Goal: Task Accomplishment & Management: Manage account settings

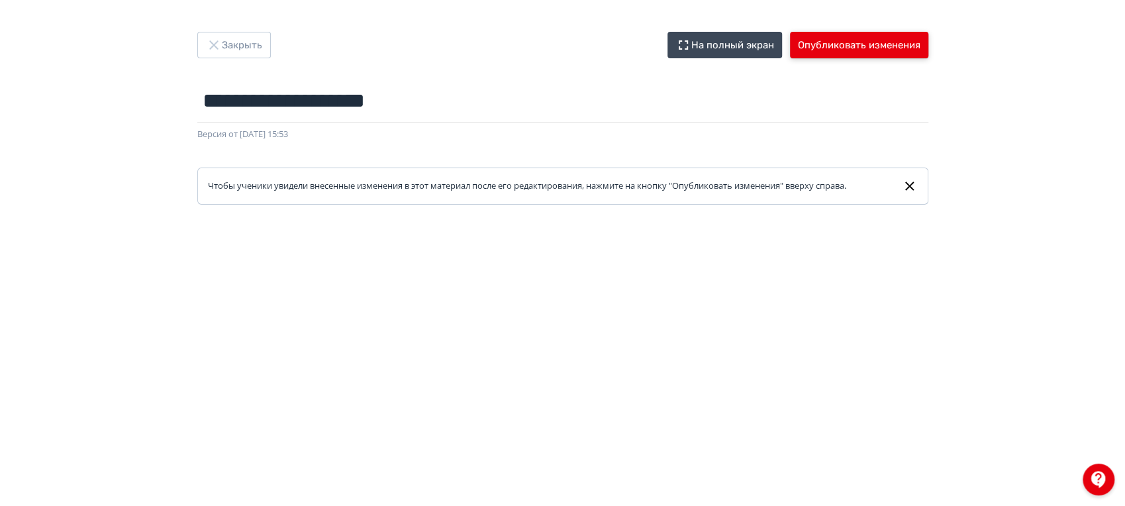
click at [851, 51] on button "Опубликовать изменения" at bounding box center [859, 45] width 138 height 26
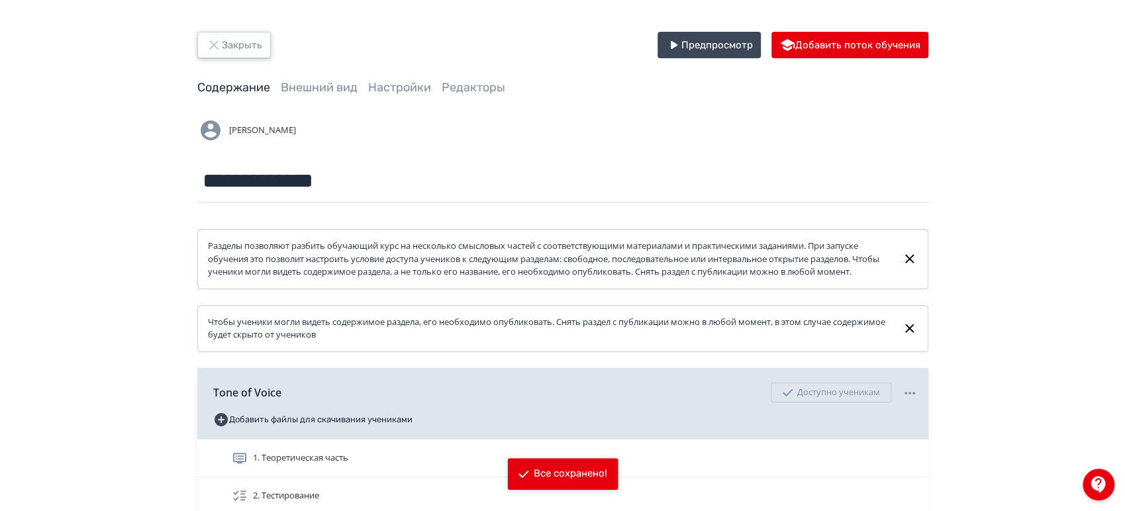
click at [251, 43] on button "Закрыть" at bounding box center [234, 45] width 74 height 26
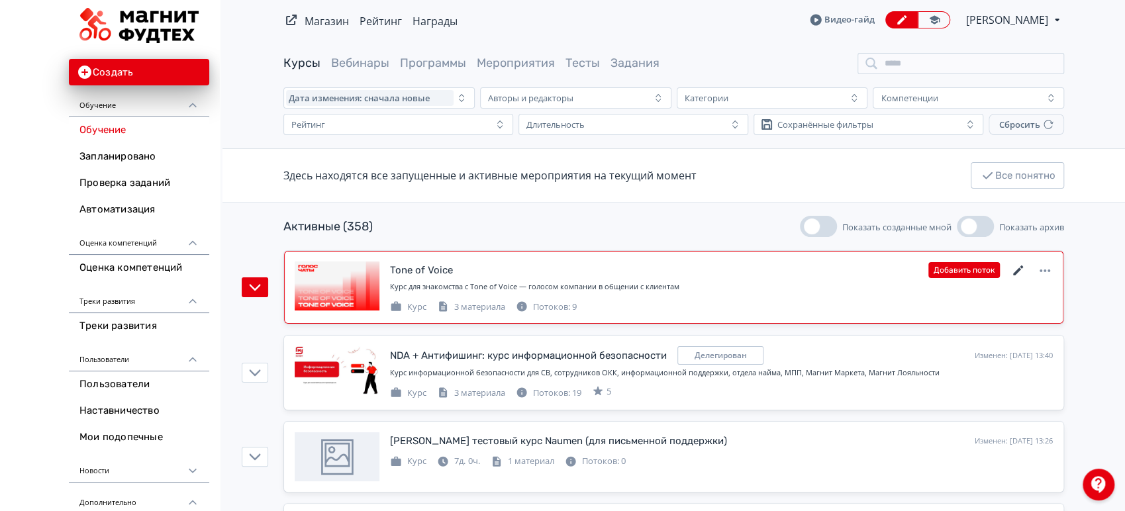
click at [1015, 269] on icon at bounding box center [1019, 271] width 16 height 16
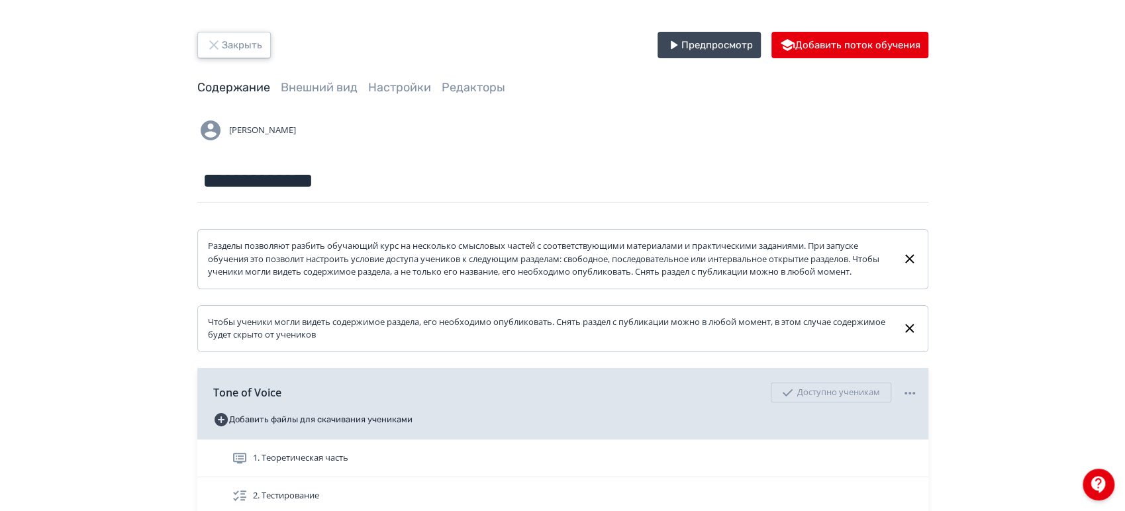
click at [248, 51] on button "Закрыть" at bounding box center [234, 45] width 74 height 26
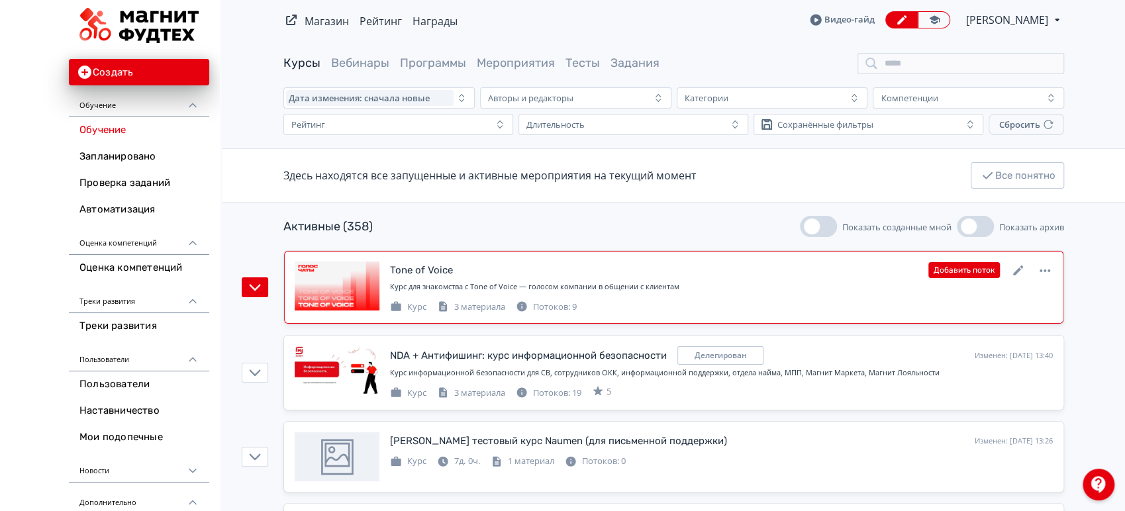
click at [801, 278] on div "Tone of Voice Изменен: 22.09.2025 в 13:54 Добавить поток" at bounding box center [721, 270] width 663 height 17
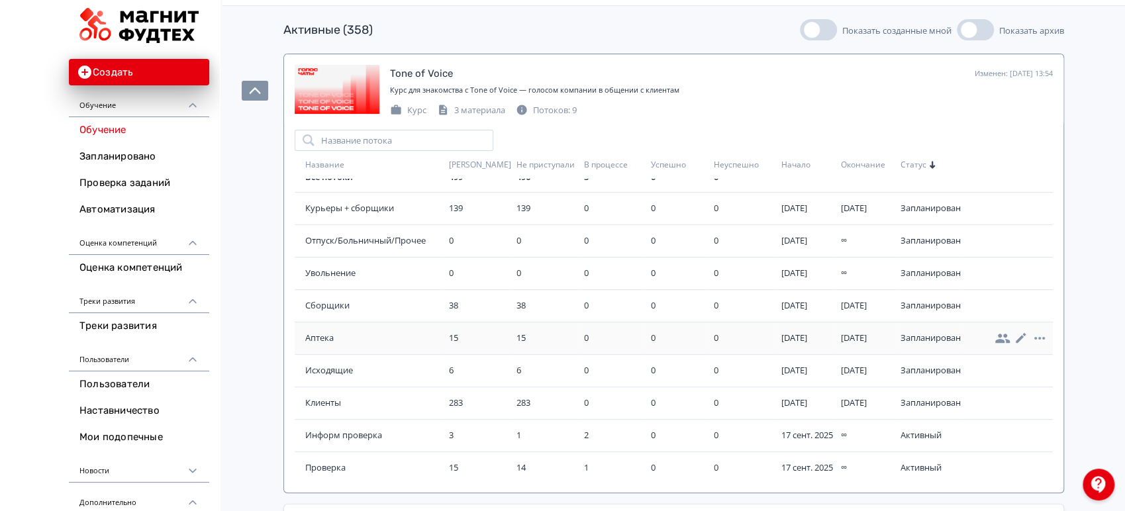
scroll to position [221, 0]
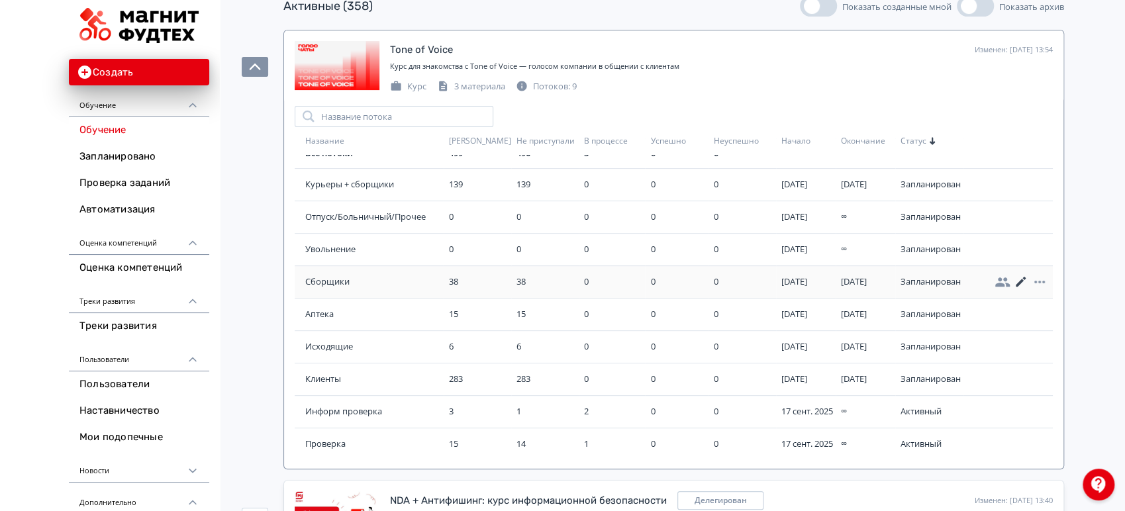
click at [1013, 285] on icon at bounding box center [1021, 282] width 16 height 16
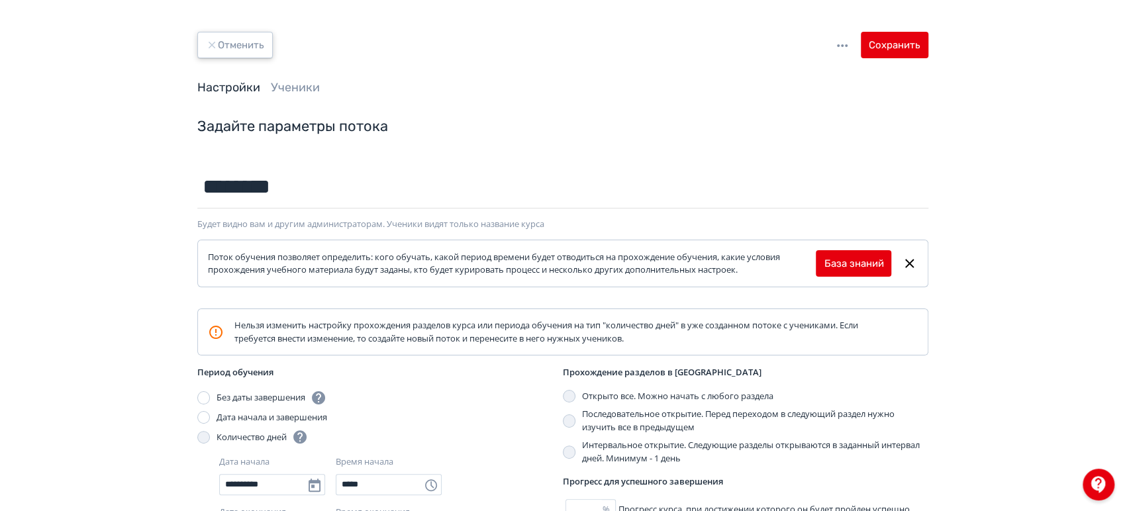
click at [249, 51] on button "Отменить" at bounding box center [234, 45] width 75 height 26
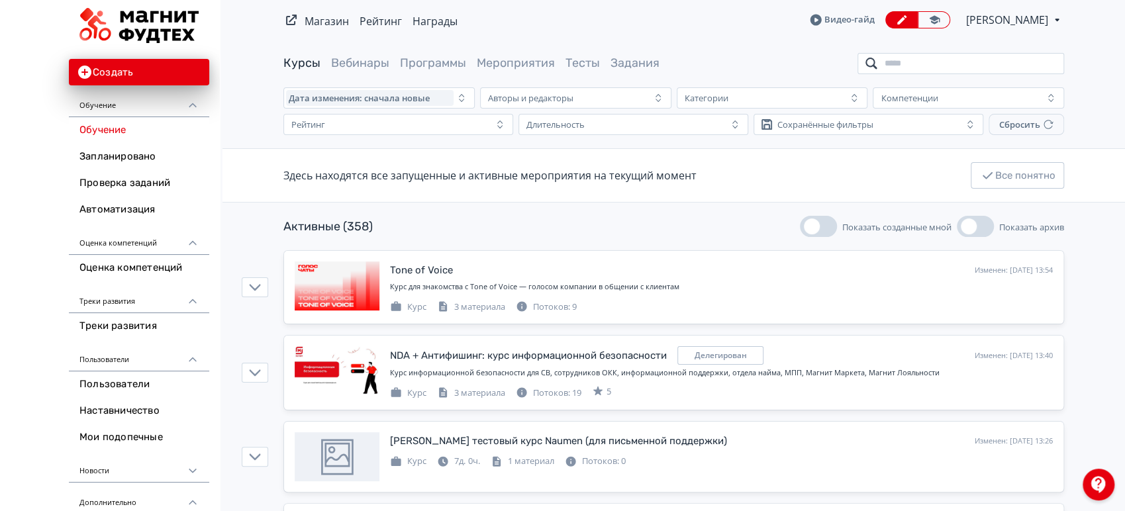
click at [924, 53] on input "search" at bounding box center [961, 63] width 207 height 21
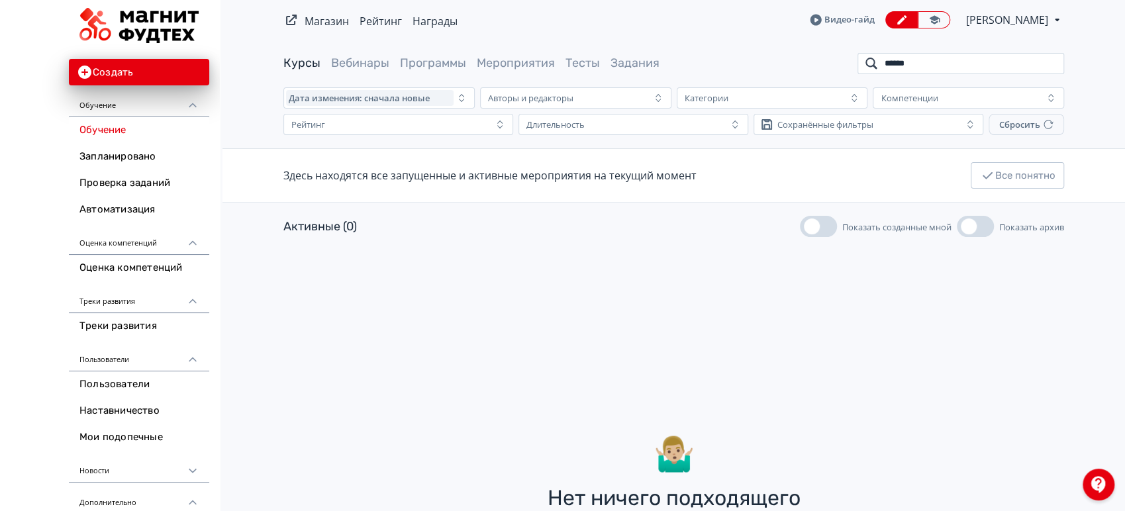
drag, startPoint x: 958, startPoint y: 63, endPoint x: 825, endPoint y: 54, distance: 132.7
click at [825, 54] on div "Курсы Вебинары Программы Мероприятия Тесты Задания ******" at bounding box center [673, 63] width 781 height 21
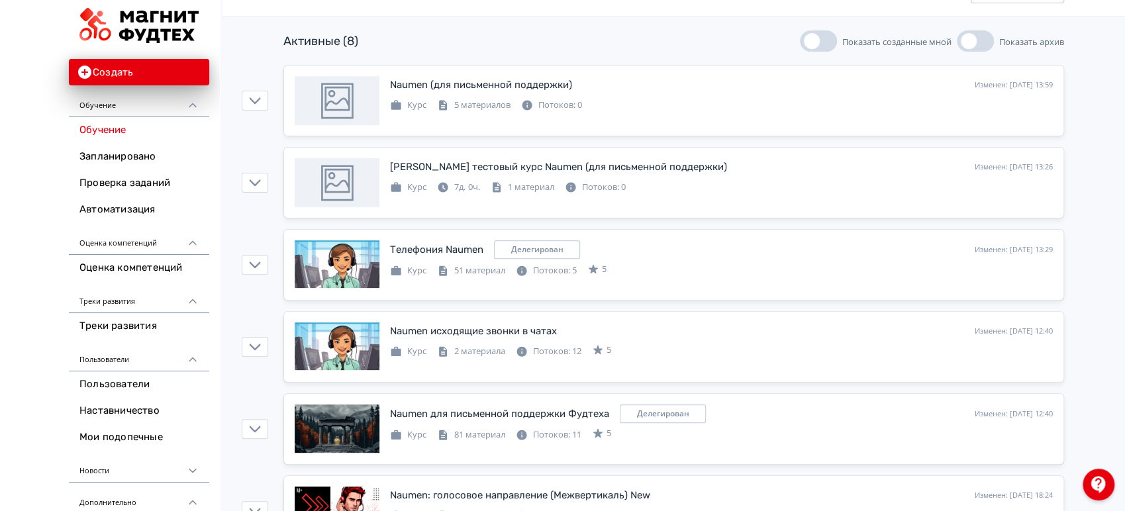
scroll to position [221, 0]
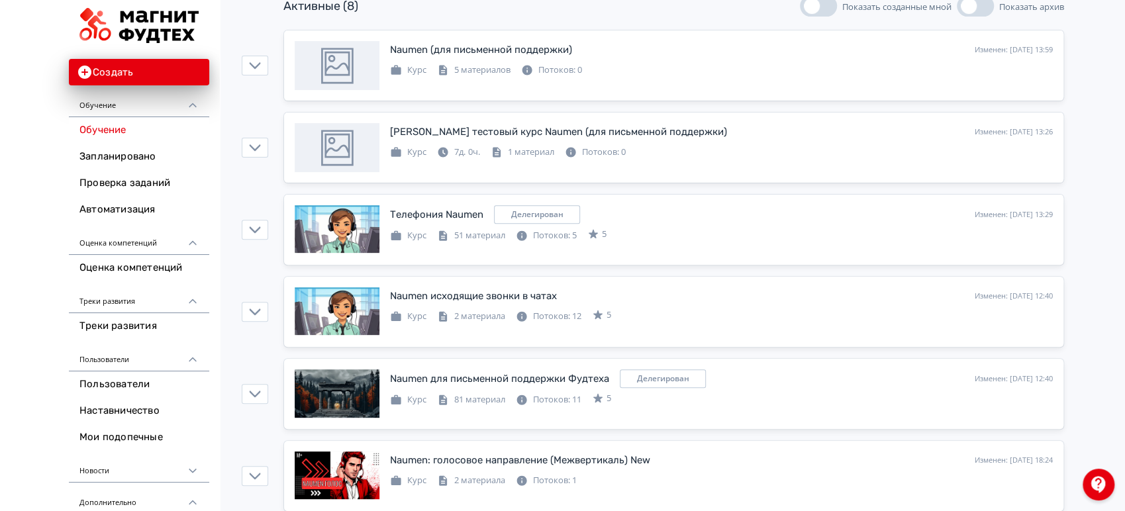
type input "******"
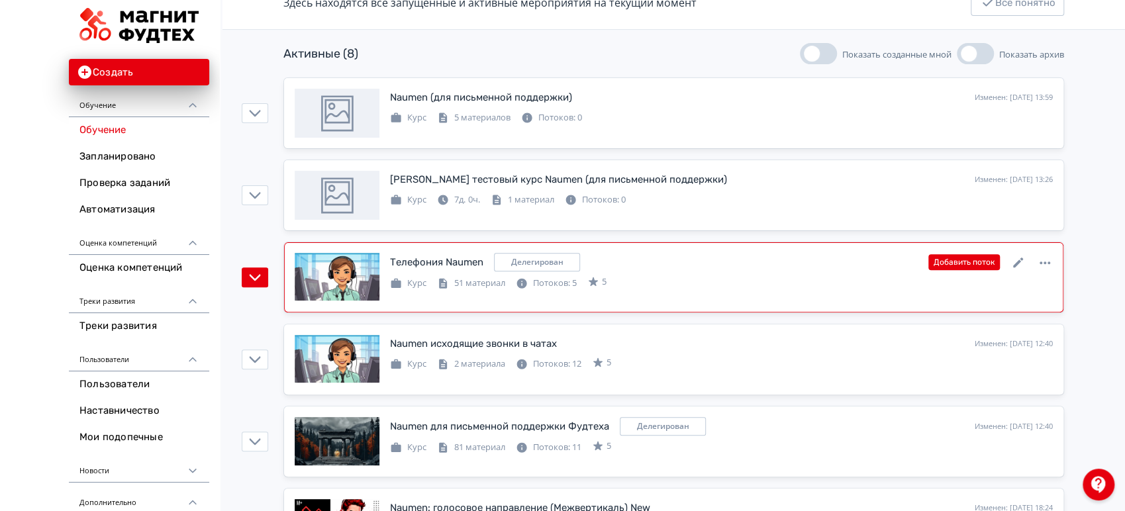
scroll to position [147, 0]
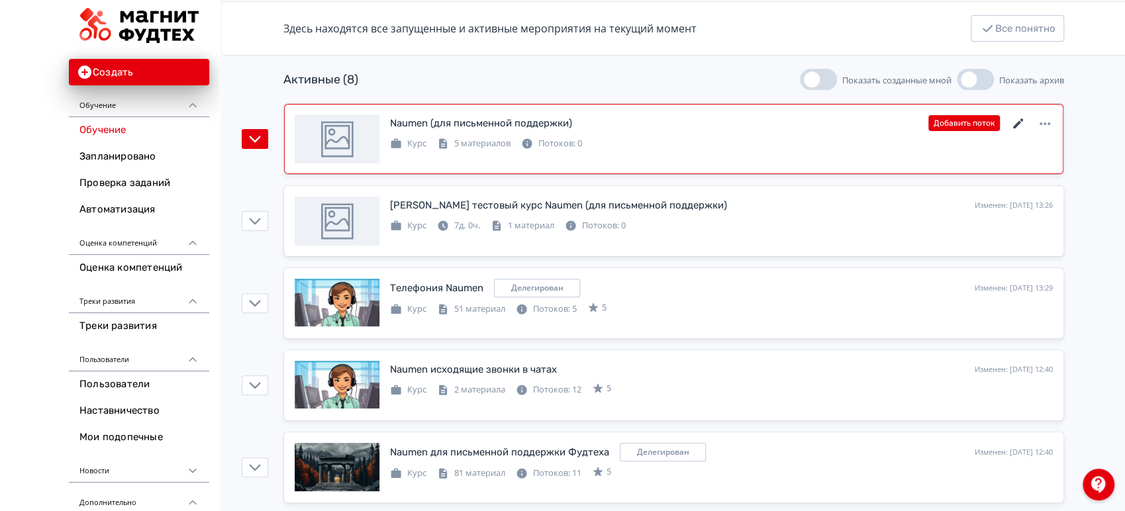
click at [1014, 121] on icon at bounding box center [1019, 124] width 16 height 16
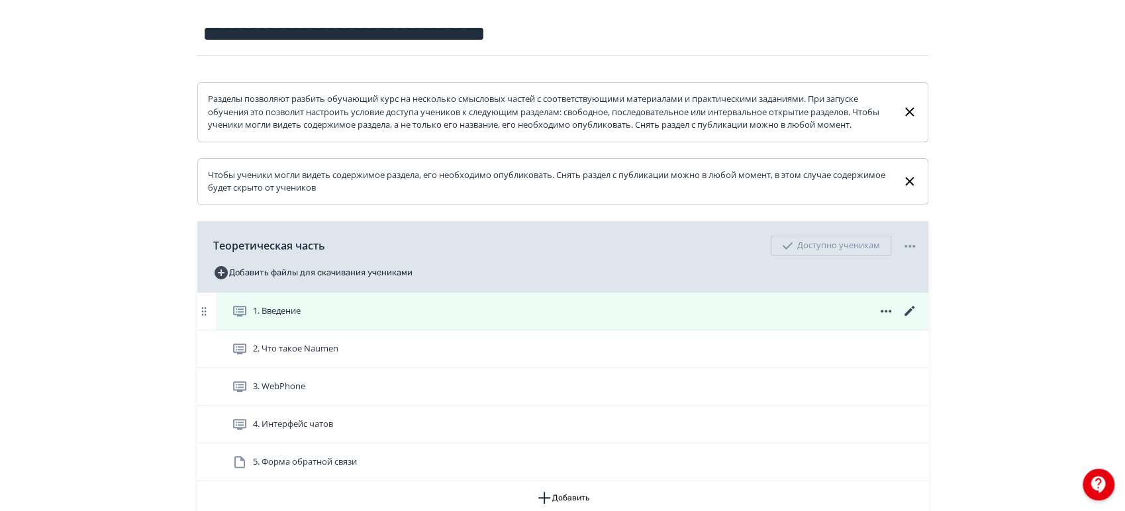
click at [907, 319] on icon at bounding box center [910, 311] width 16 height 16
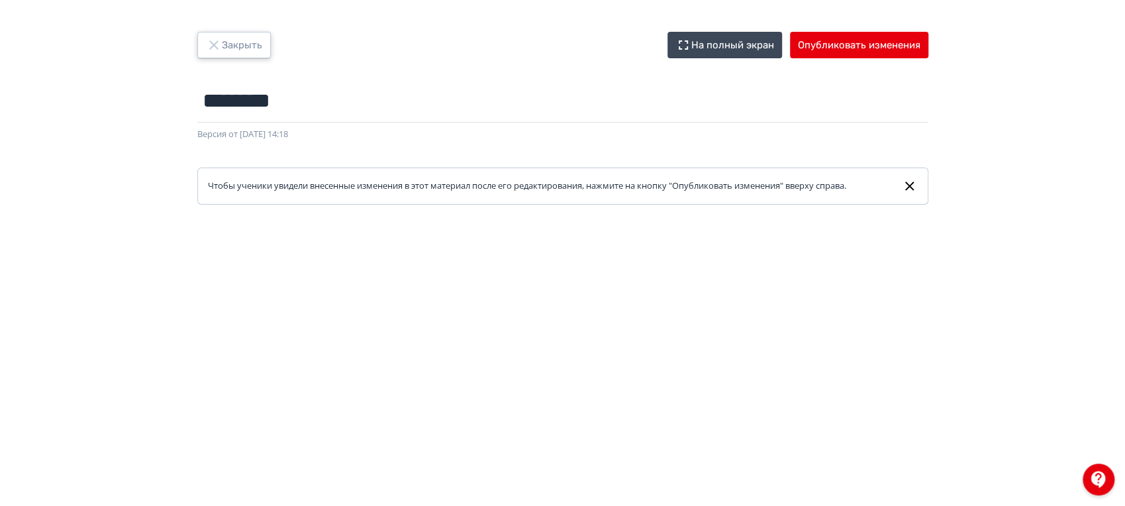
click at [240, 38] on button "Закрыть" at bounding box center [234, 45] width 74 height 26
click at [258, 55] on button "Закрыть" at bounding box center [234, 45] width 74 height 26
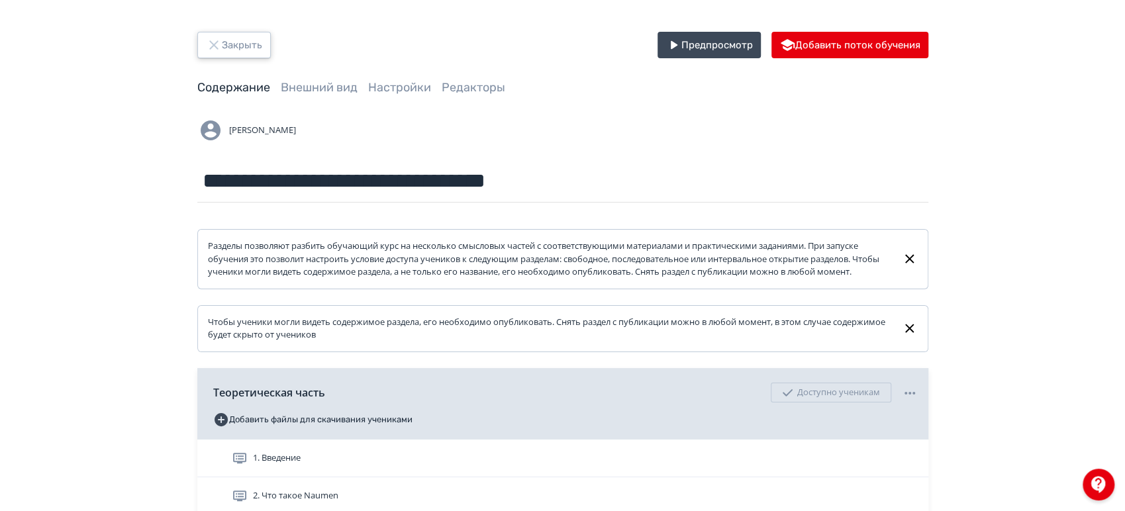
click at [254, 41] on button "Закрыть" at bounding box center [234, 45] width 74 height 26
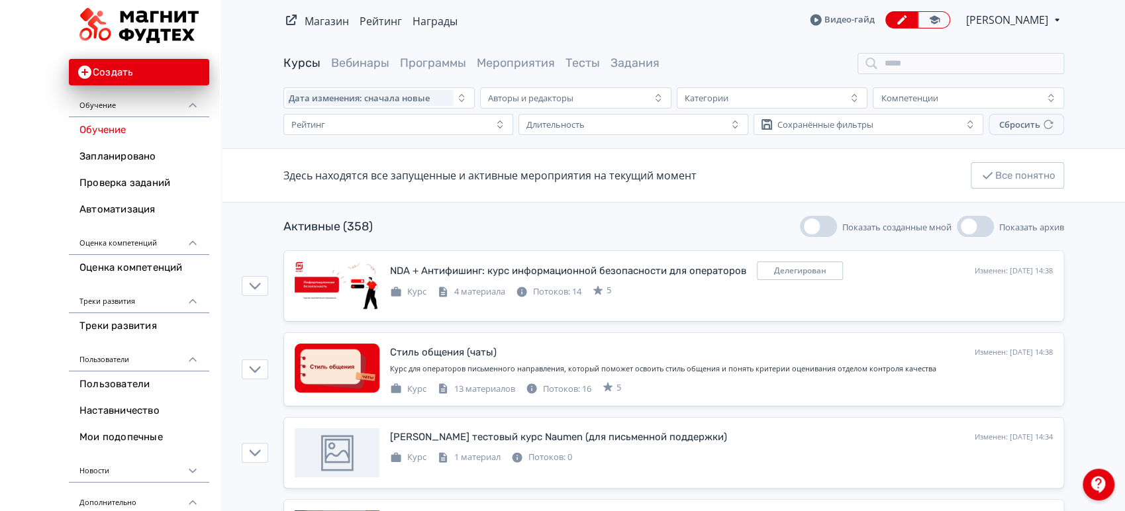
click at [972, 66] on input "search" at bounding box center [961, 63] width 207 height 21
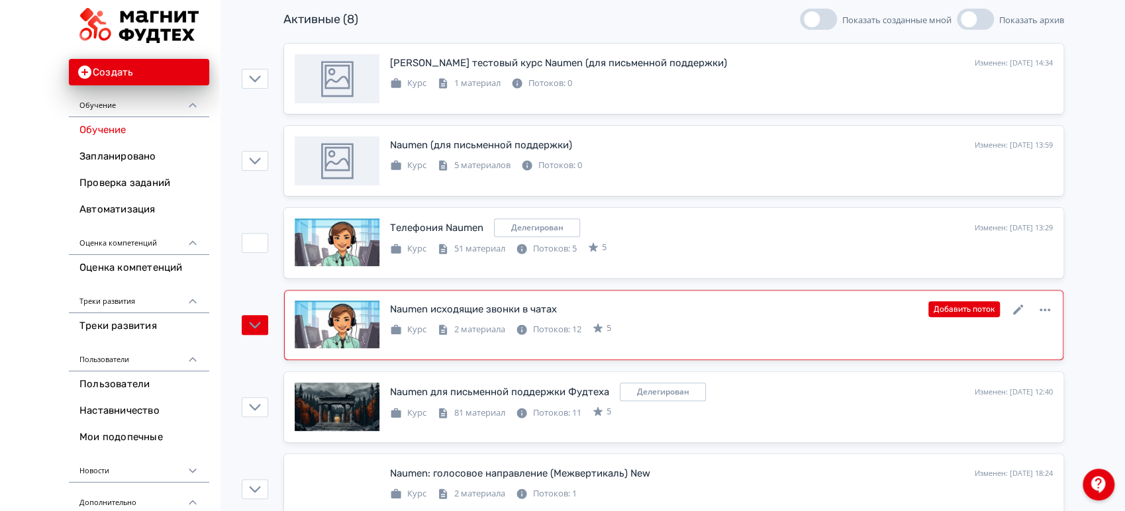
scroll to position [294, 0]
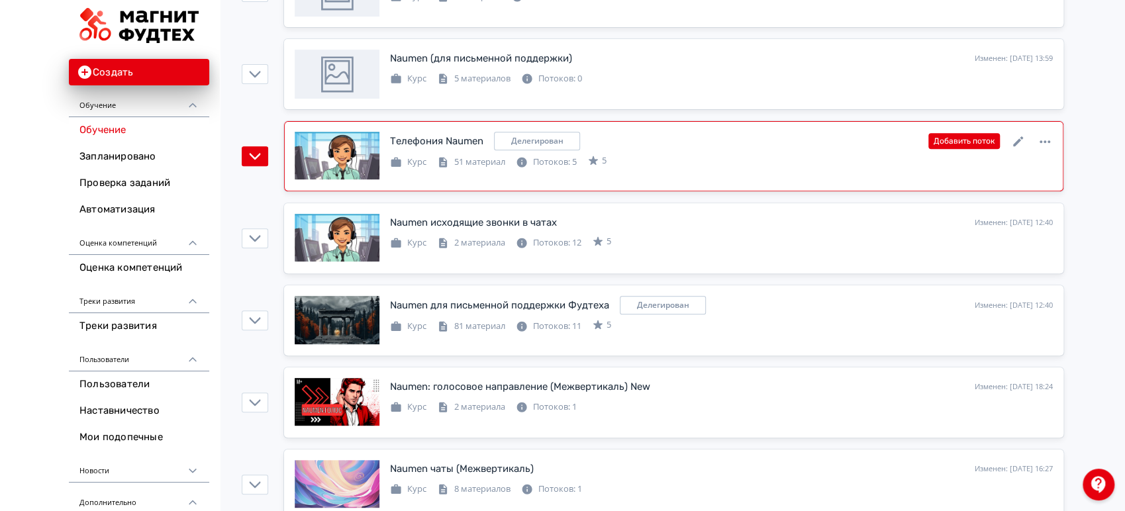
type input "****"
drag, startPoint x: 1021, startPoint y: 139, endPoint x: 956, endPoint y: 139, distance: 65.6
click at [1021, 139] on icon at bounding box center [1019, 142] width 16 height 16
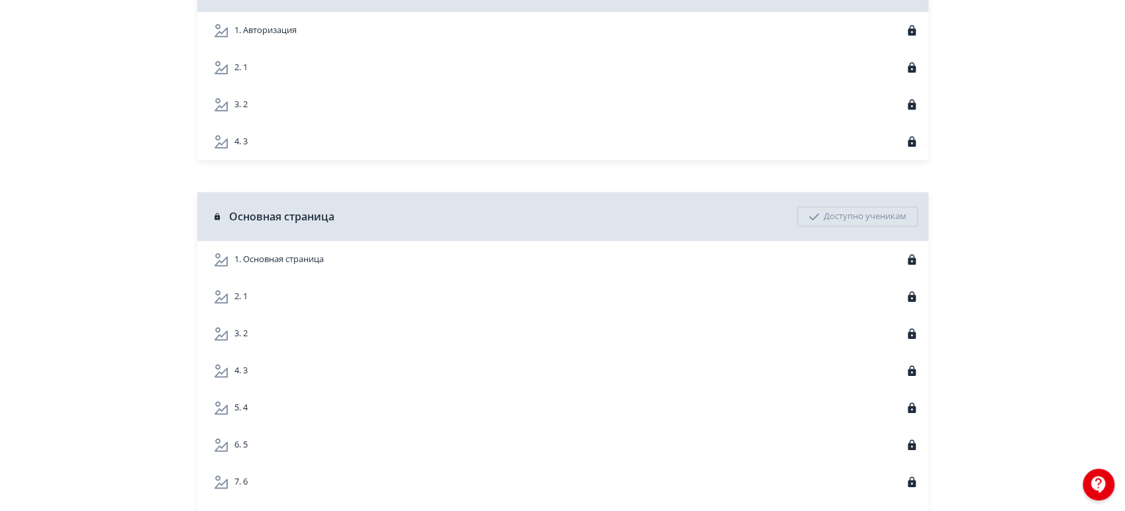
scroll to position [1037, 0]
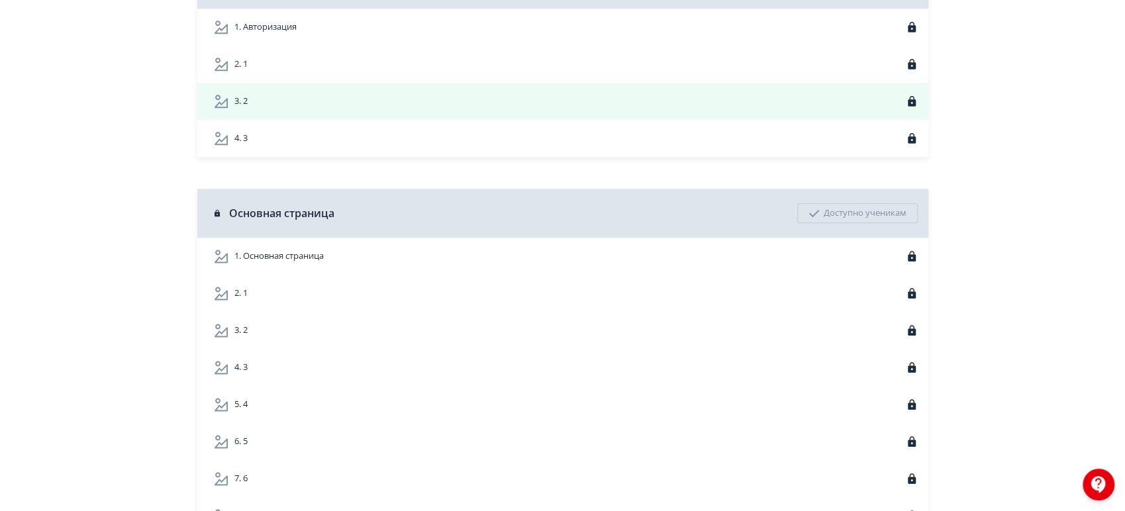
click at [341, 120] on div "3. 2" at bounding box center [562, 101] width 731 height 37
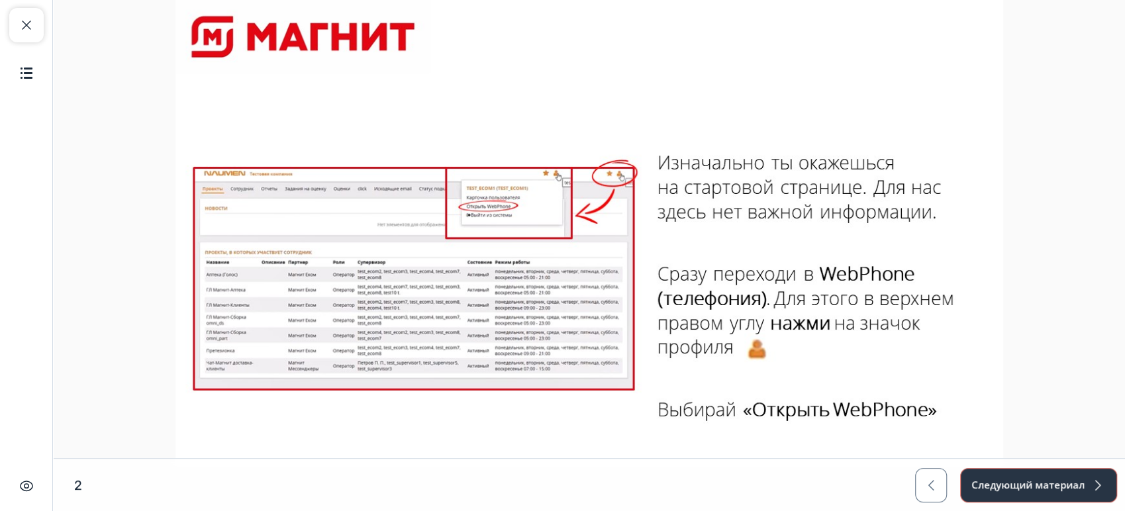
click at [1015, 488] on button "Следующий материал" at bounding box center [1038, 485] width 157 height 34
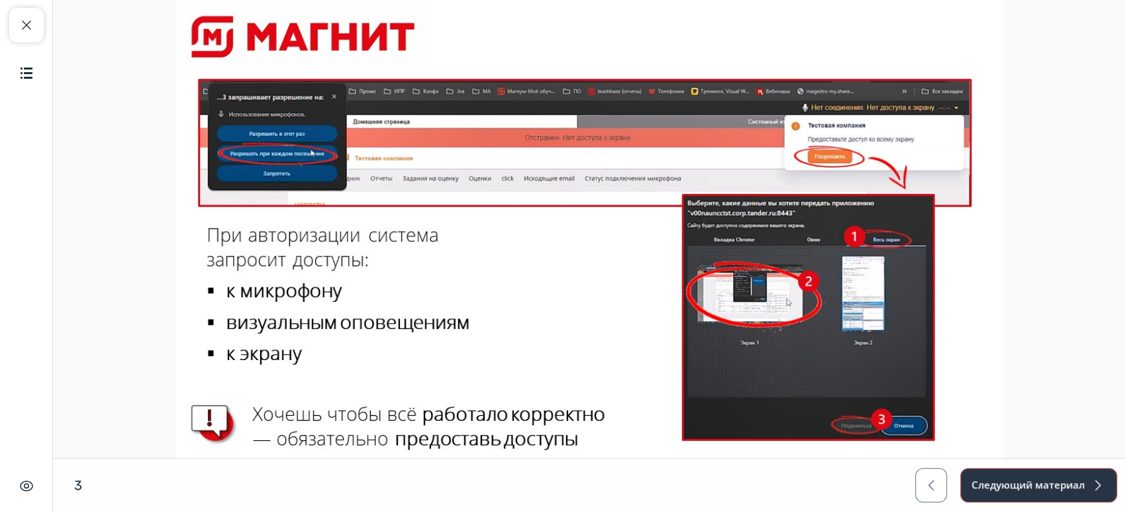
click at [1007, 488] on button "Следующий материал" at bounding box center [1038, 485] width 157 height 34
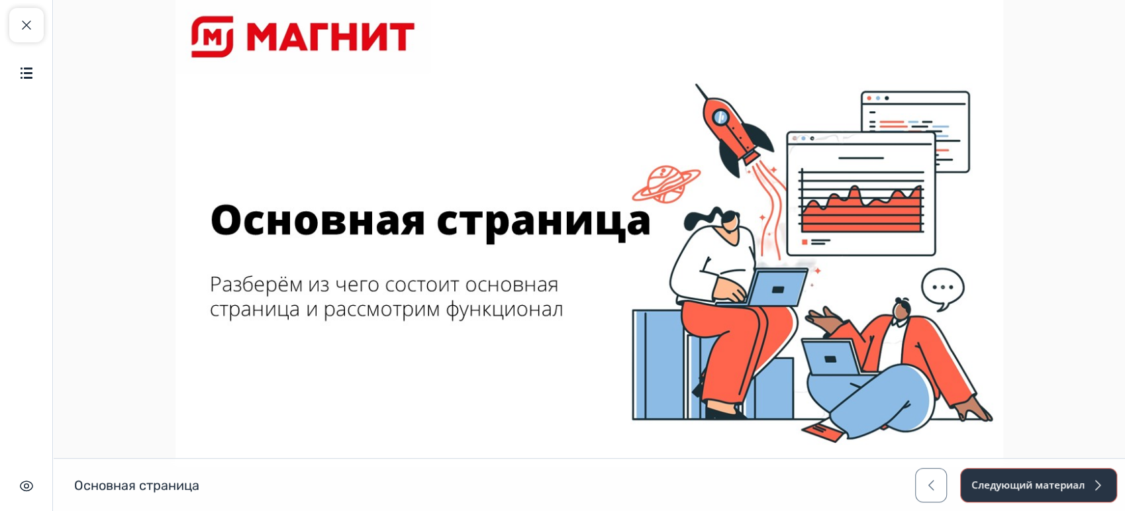
click at [1005, 487] on button "Следующий материал" at bounding box center [1038, 485] width 157 height 34
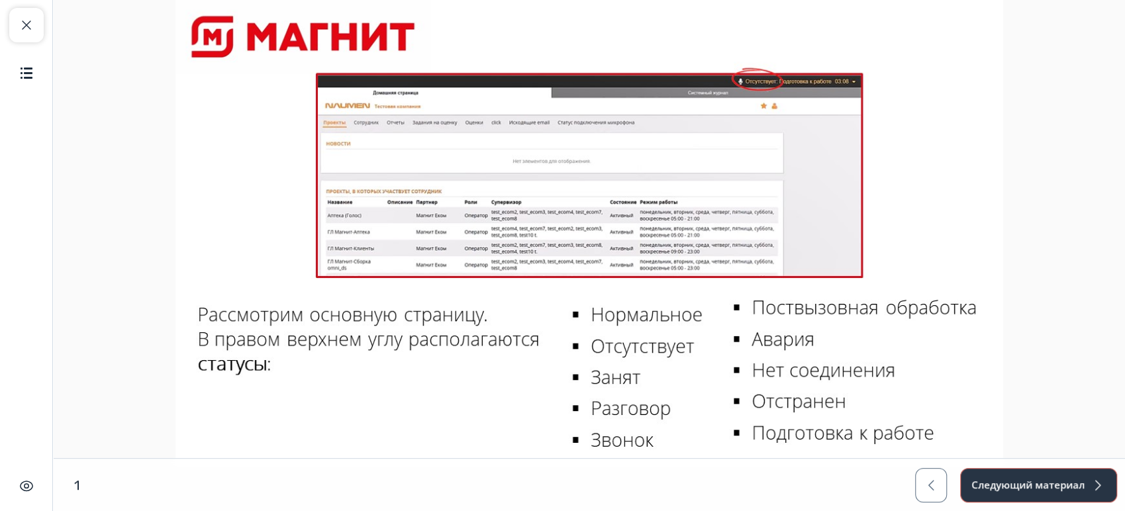
click at [996, 483] on button "Следующий материал" at bounding box center [1038, 485] width 157 height 34
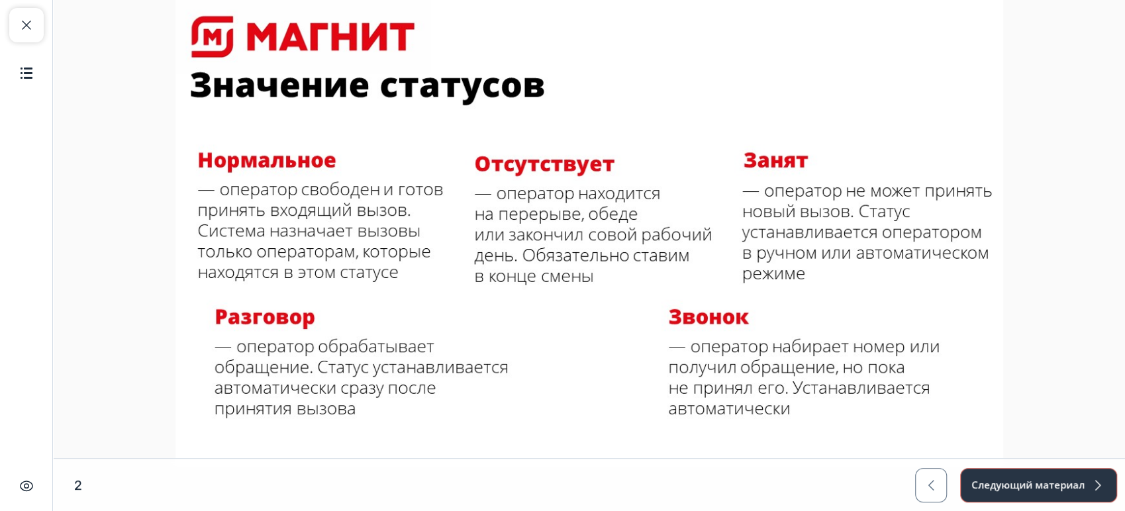
click at [991, 486] on button "Следующий материал" at bounding box center [1038, 485] width 157 height 34
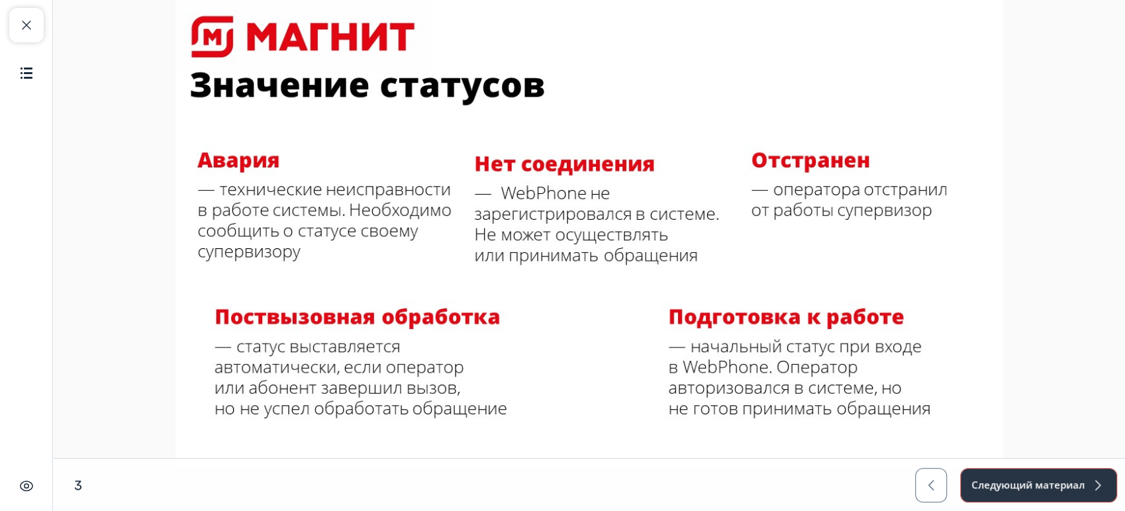
click at [1001, 483] on button "Следующий материал" at bounding box center [1038, 485] width 157 height 34
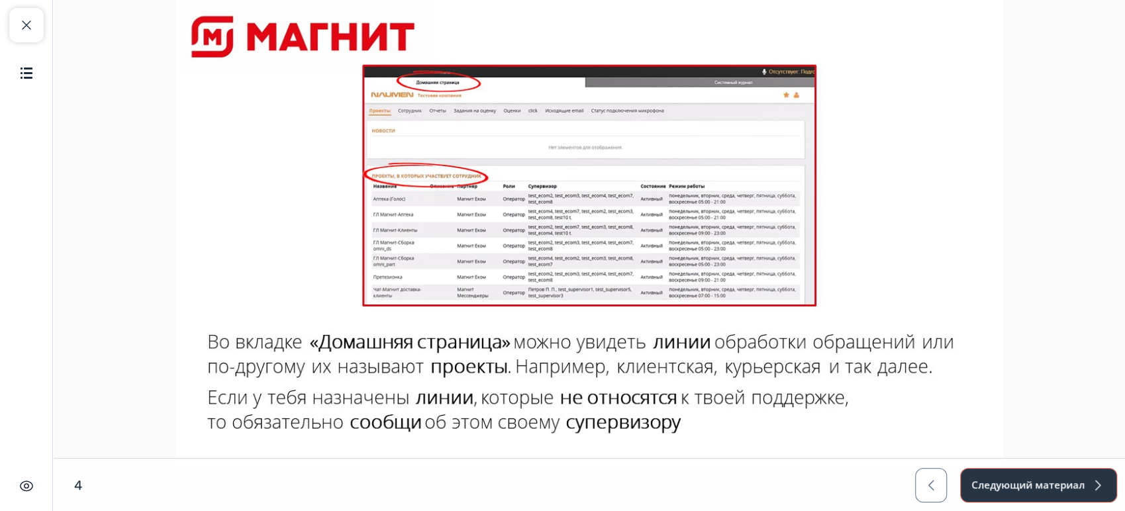
click at [996, 489] on button "Следующий материал" at bounding box center [1038, 485] width 157 height 34
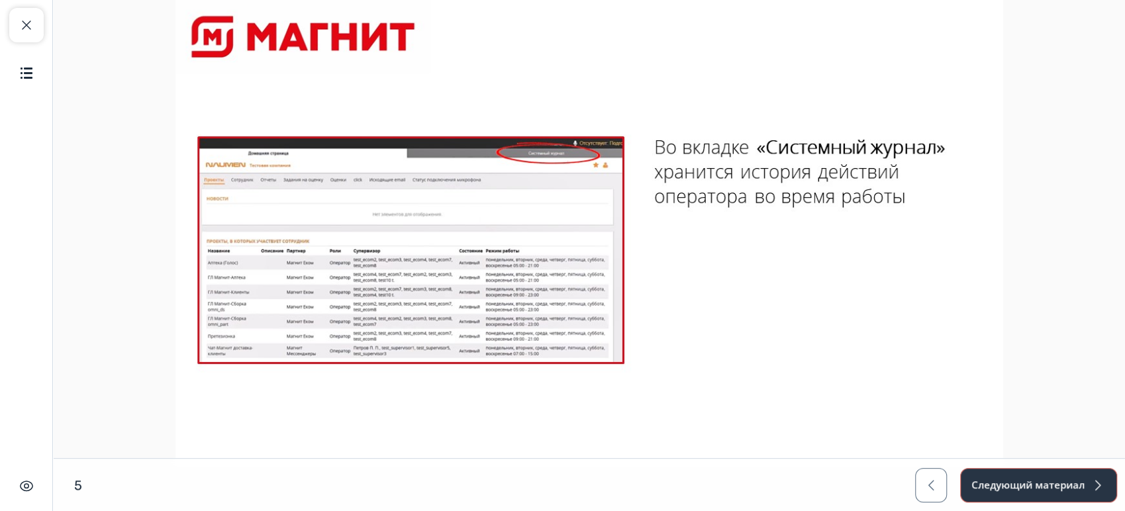
click at [995, 490] on button "Следующий материал" at bounding box center [1038, 485] width 157 height 34
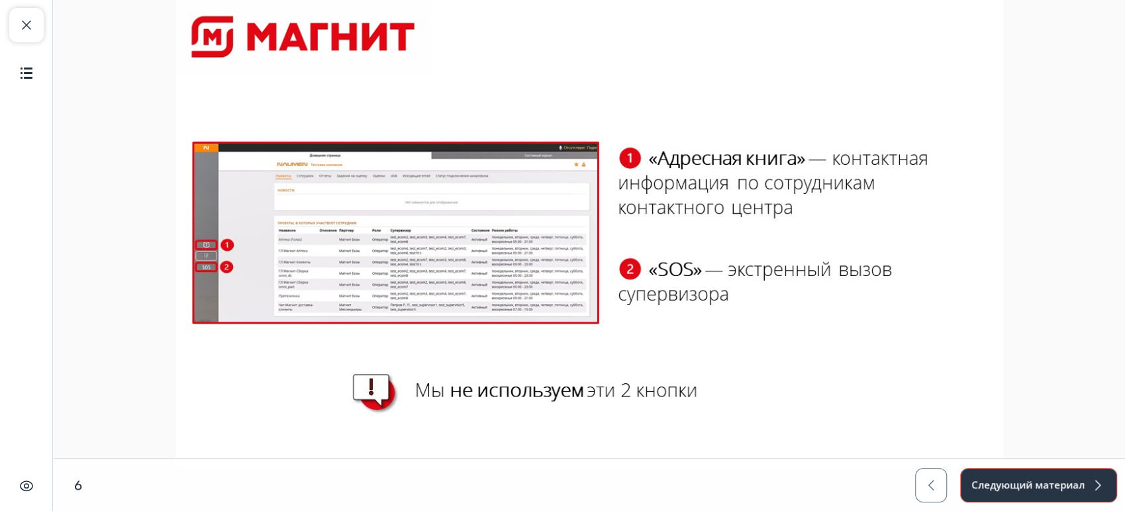
click at [994, 491] on button "Следующий материал" at bounding box center [1038, 485] width 157 height 34
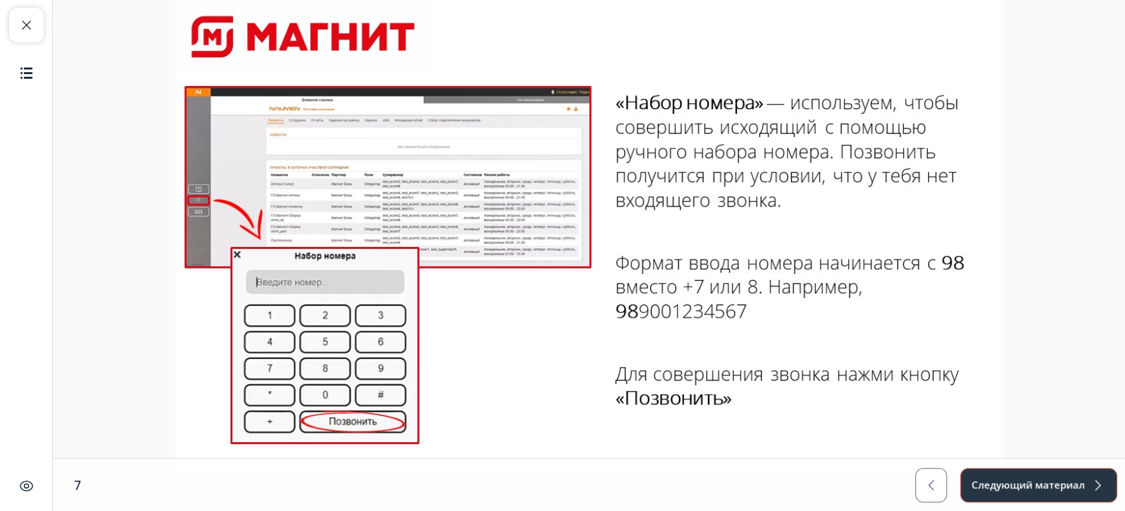
click at [1064, 493] on button "Следующий материал" at bounding box center [1038, 485] width 157 height 34
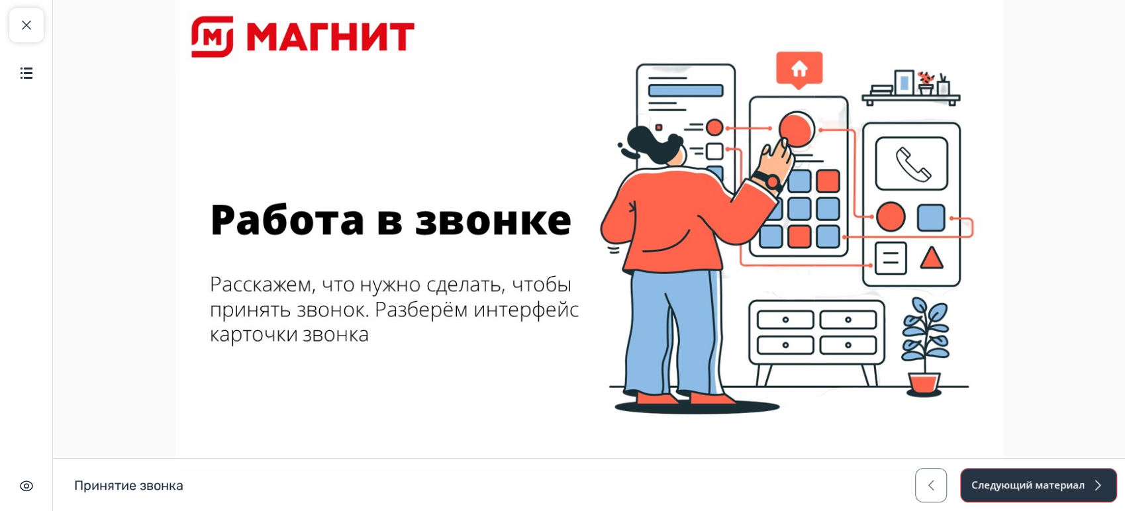
click at [1010, 493] on button "Следующий материал" at bounding box center [1038, 485] width 157 height 34
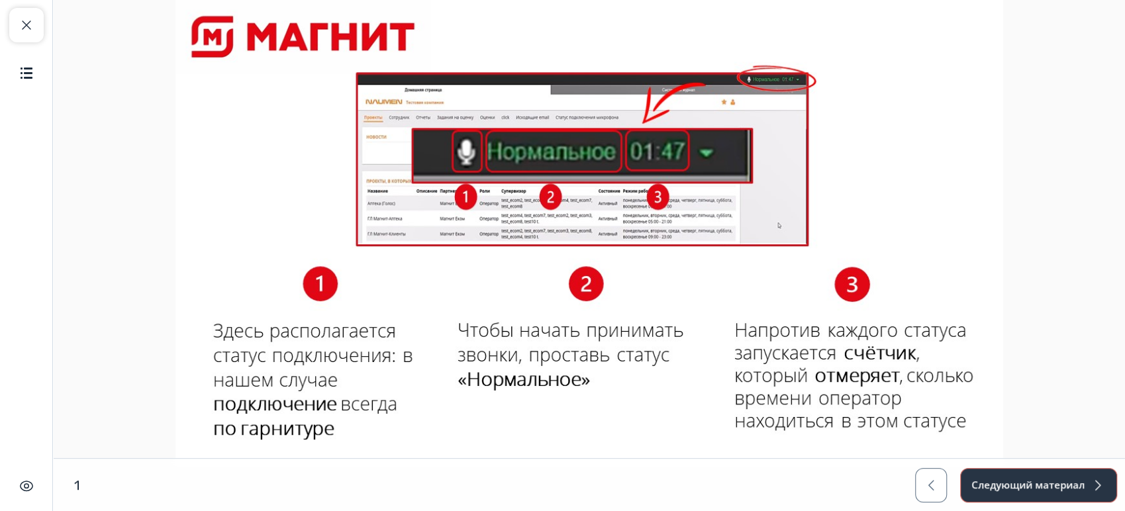
click at [1005, 491] on button "Следующий материал" at bounding box center [1038, 485] width 157 height 34
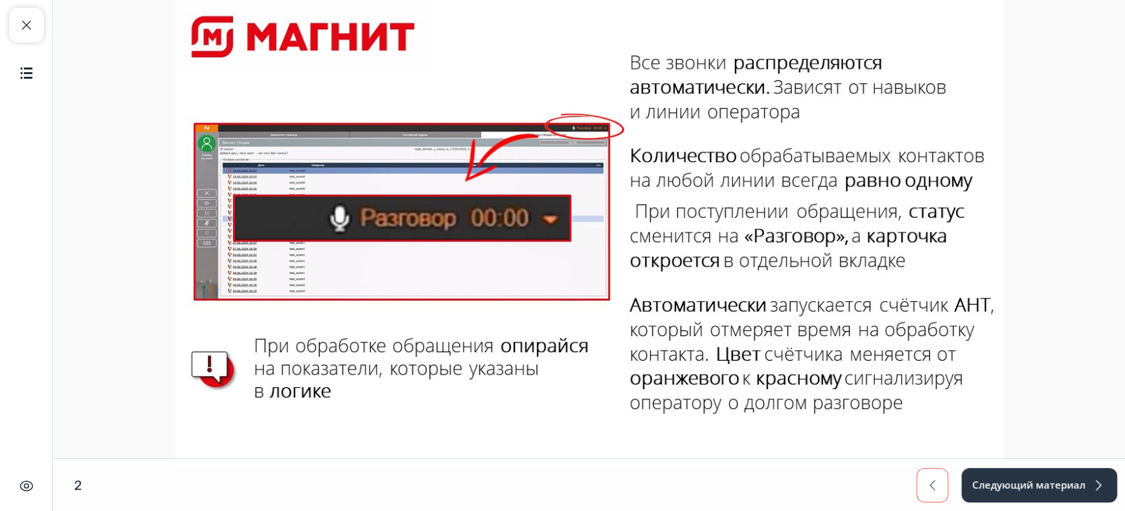
click at [936, 491] on span "button" at bounding box center [933, 485] width 16 height 16
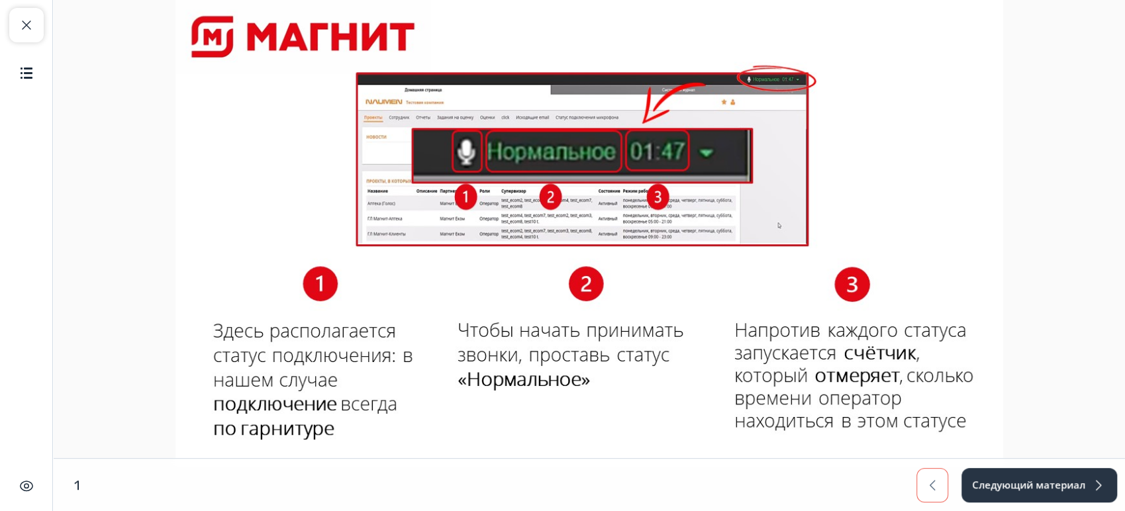
click at [941, 491] on button "button" at bounding box center [933, 485] width 32 height 34
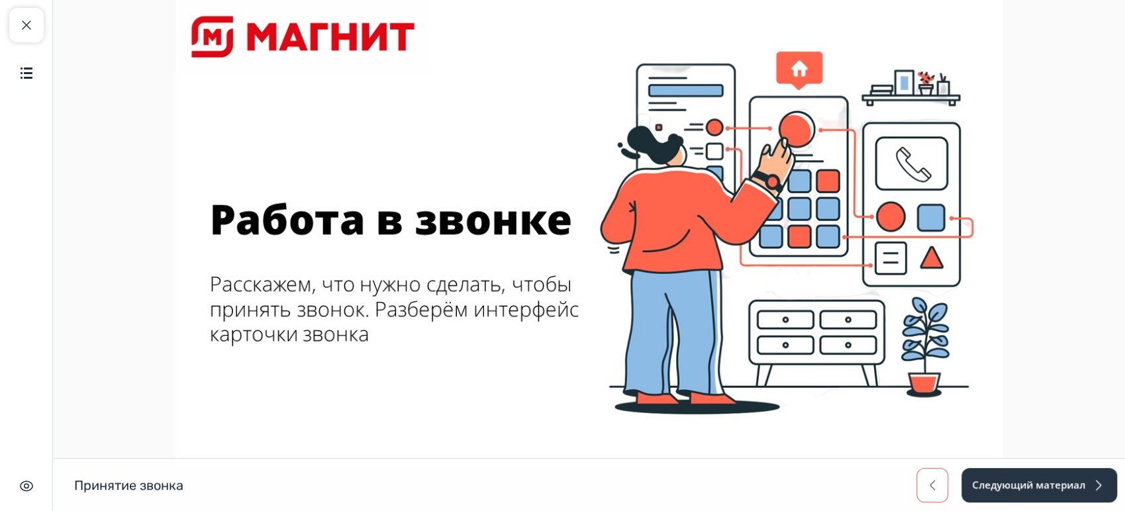
click at [945, 491] on button "button" at bounding box center [933, 485] width 32 height 34
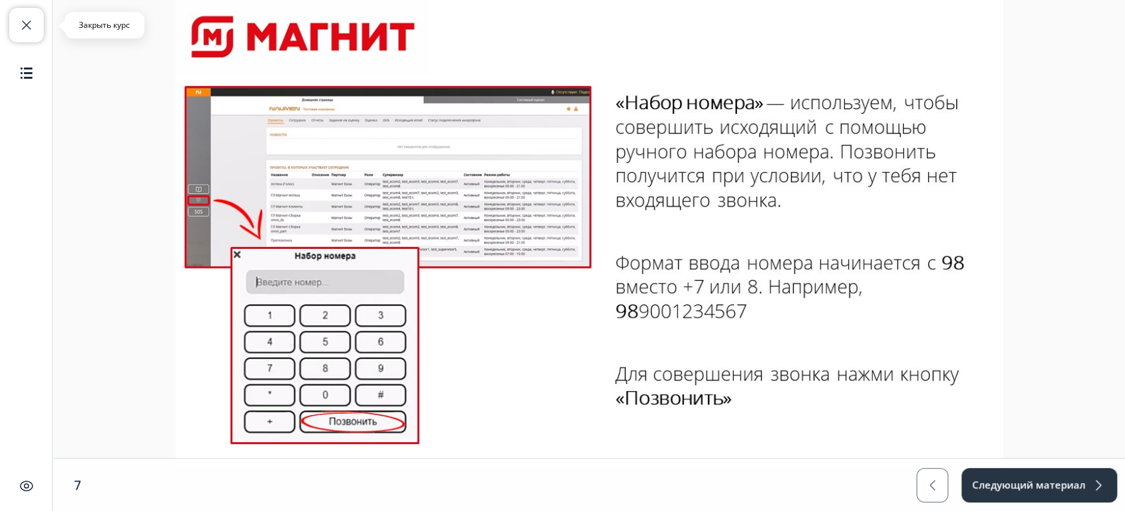
click at [23, 26] on span "button" at bounding box center [27, 25] width 16 height 16
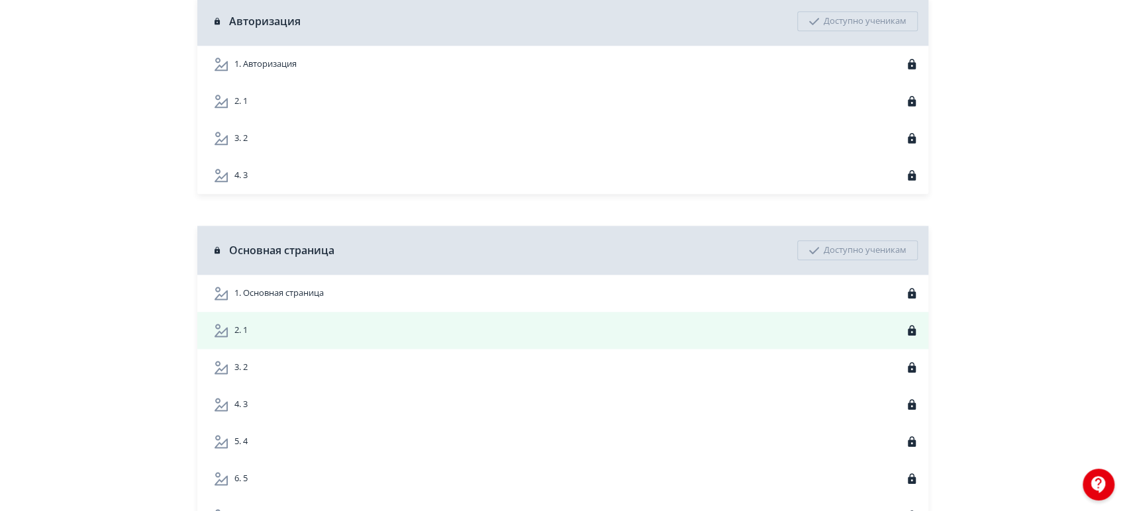
scroll to position [1177, 0]
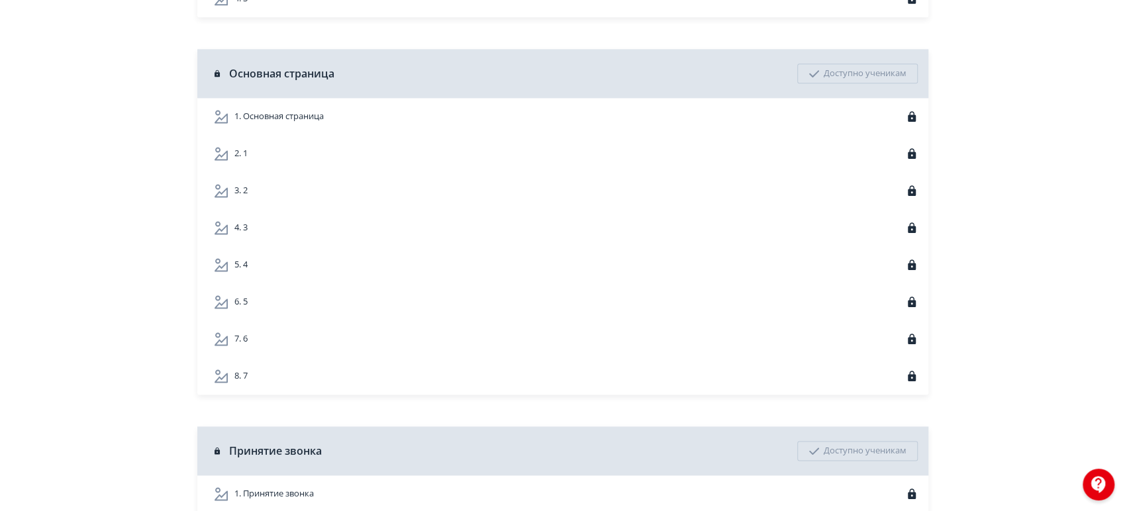
click at [584, 347] on div "7. 6" at bounding box center [565, 339] width 705 height 16
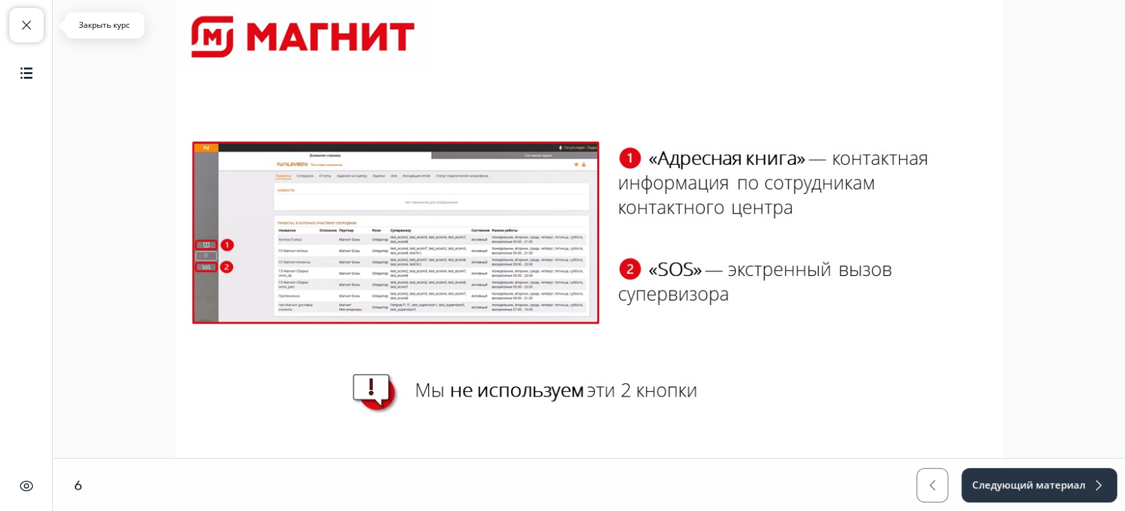
click at [21, 22] on span "button" at bounding box center [27, 25] width 16 height 16
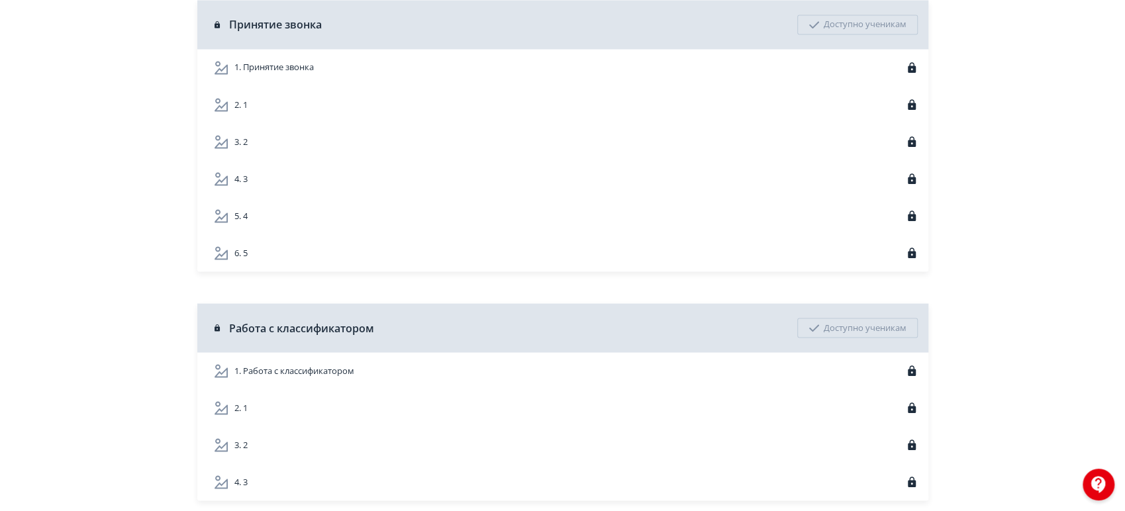
scroll to position [1545, 0]
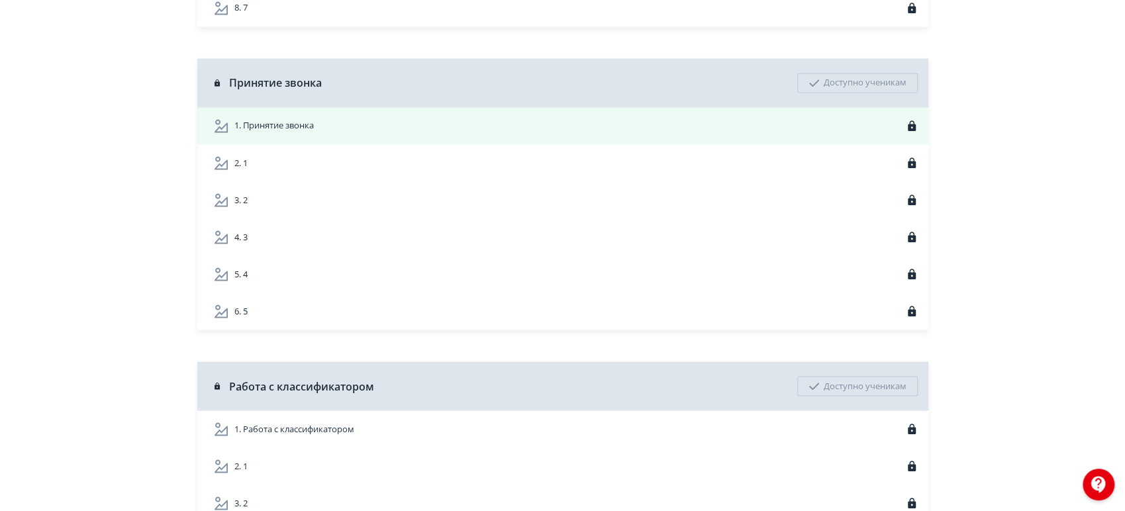
click at [324, 134] on div "1. Принятие звонка" at bounding box center [565, 126] width 705 height 16
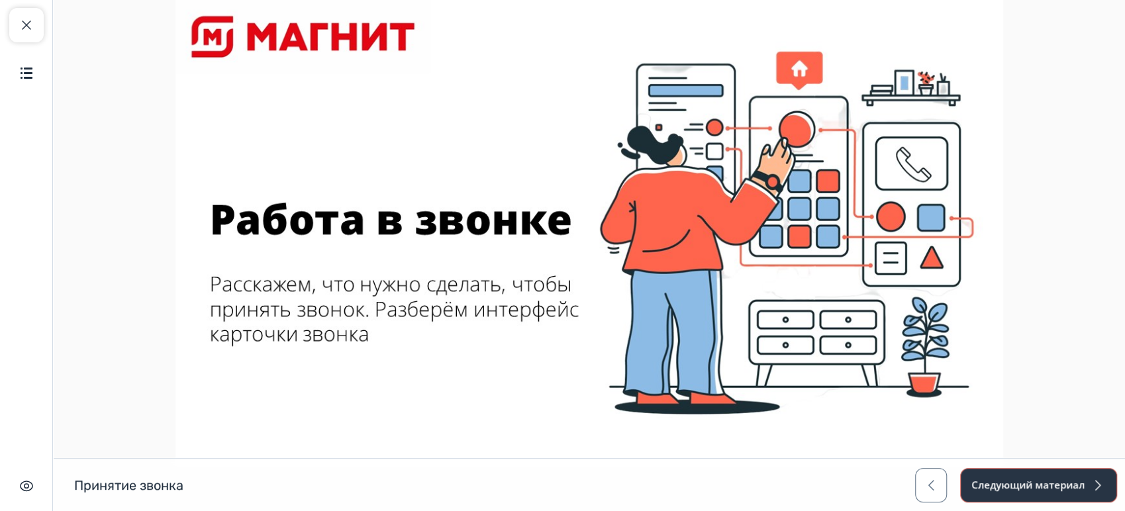
click at [989, 474] on button "Следующий материал" at bounding box center [1038, 485] width 157 height 34
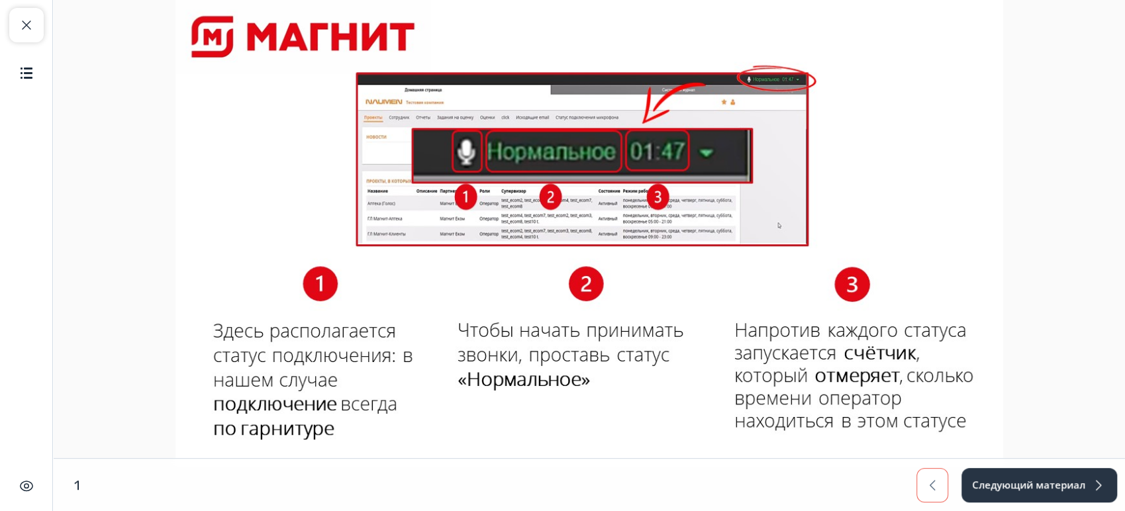
click at [922, 479] on button "button" at bounding box center [933, 485] width 32 height 34
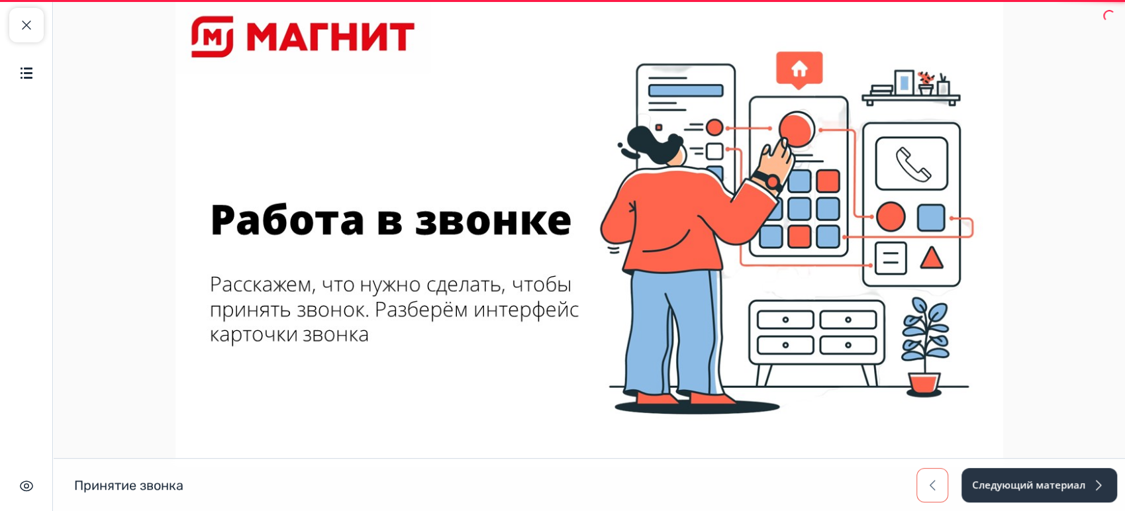
click at [928, 479] on span "button" at bounding box center [933, 485] width 16 height 16
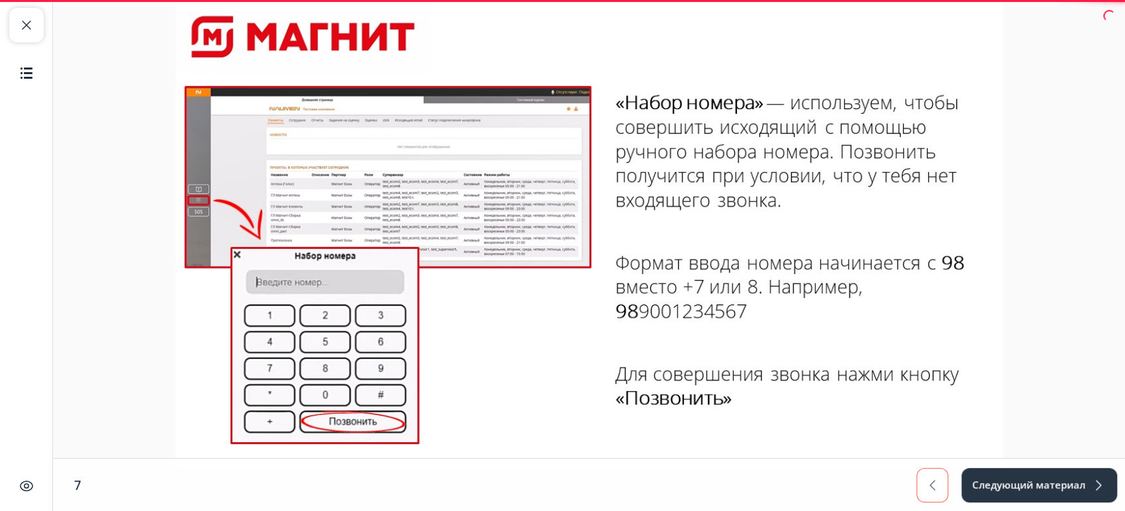
click at [929, 484] on span "button" at bounding box center [933, 485] width 16 height 16
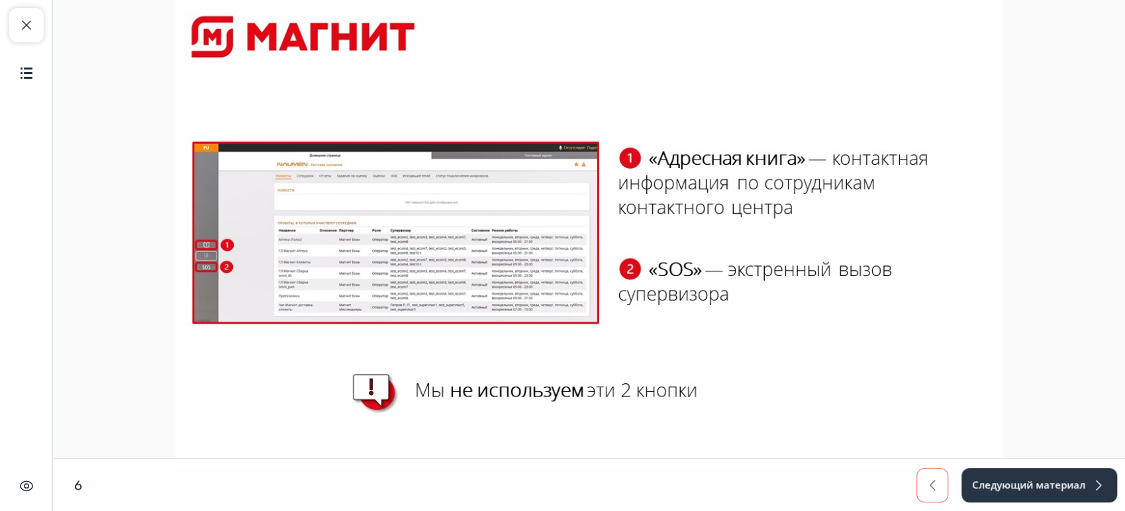
click at [929, 484] on span "button" at bounding box center [933, 485] width 16 height 16
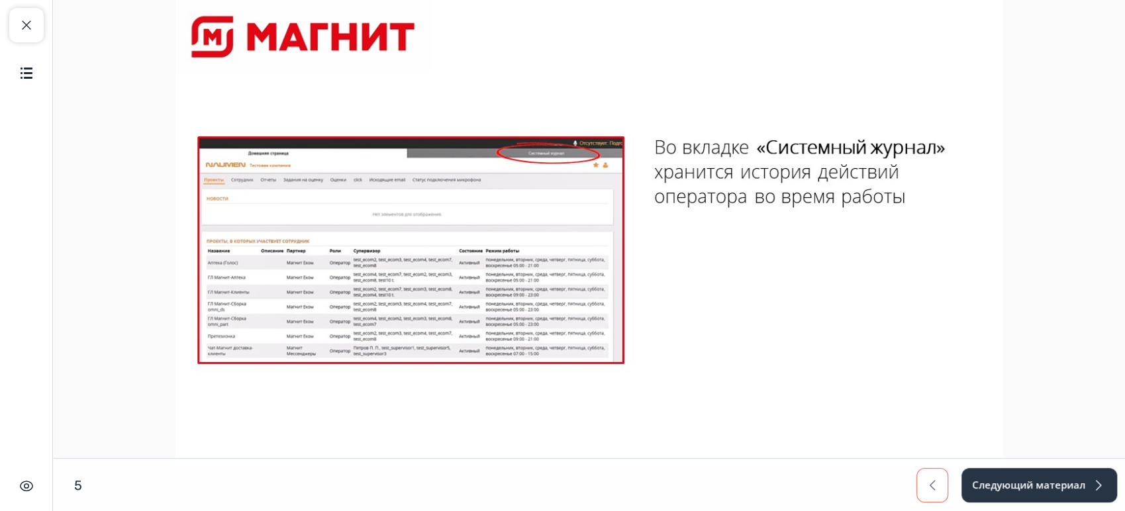
click at [929, 484] on span "button" at bounding box center [933, 485] width 16 height 16
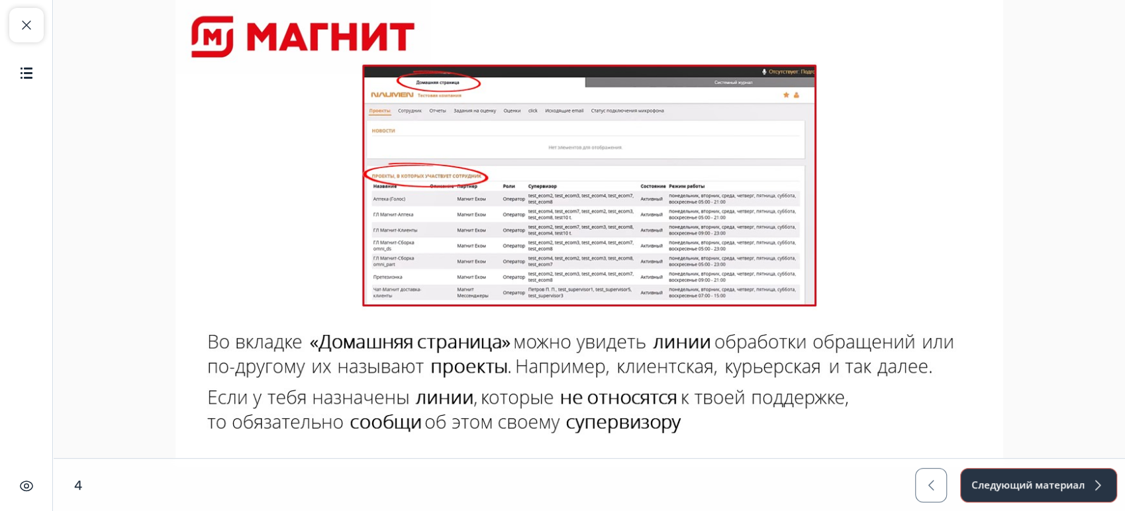
click at [982, 481] on button "Следующий материал" at bounding box center [1038, 485] width 157 height 34
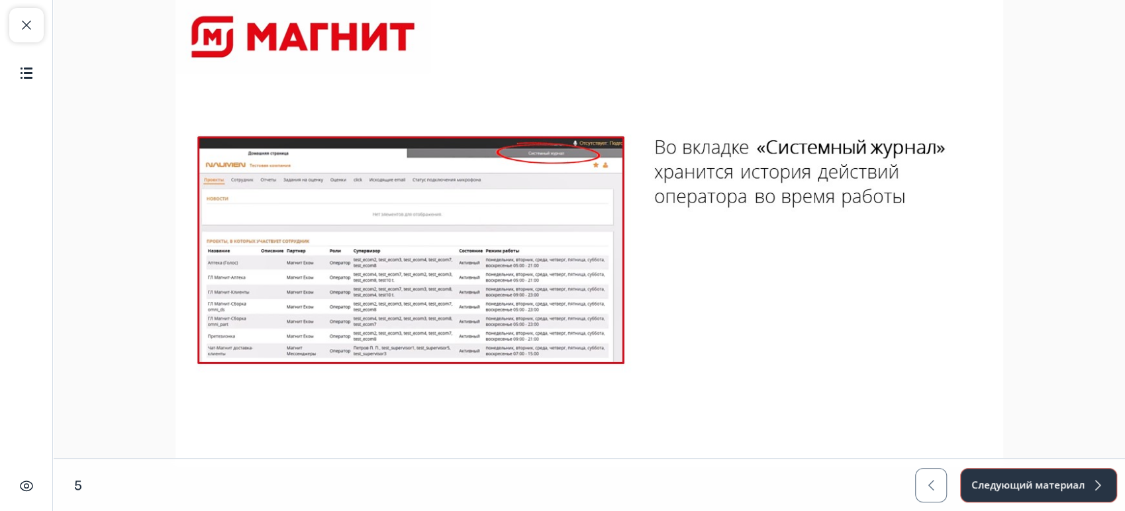
click at [974, 483] on button "Следующий материал" at bounding box center [1038, 485] width 157 height 34
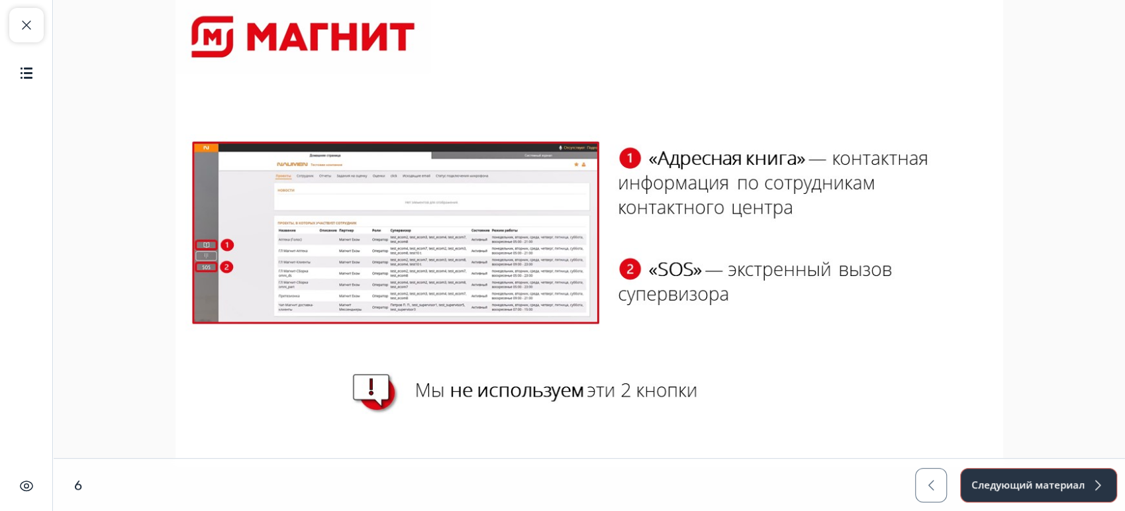
click at [978, 487] on button "Следующий материал" at bounding box center [1038, 485] width 157 height 34
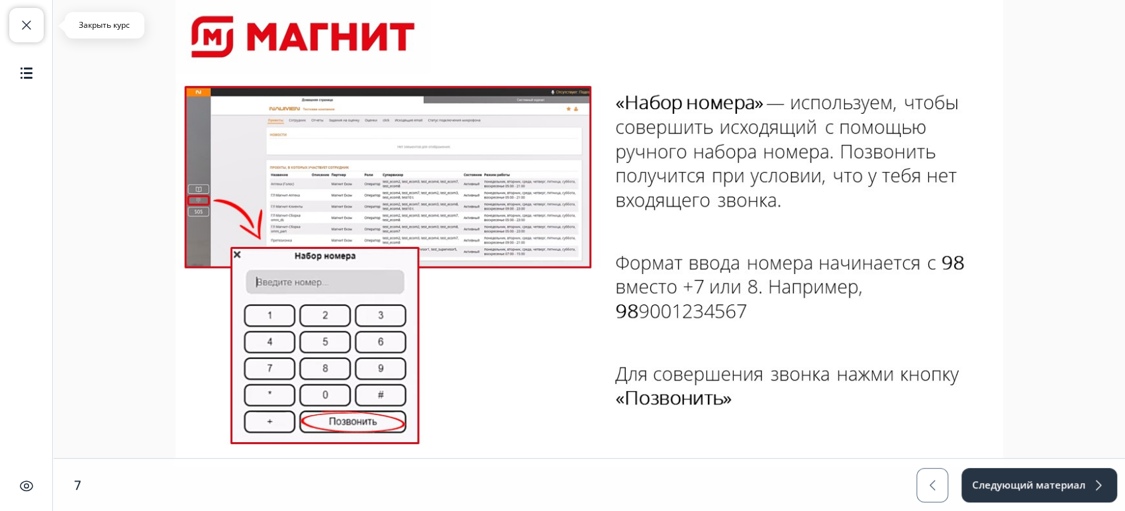
click at [38, 22] on button "Закрыть курс" at bounding box center [26, 25] width 34 height 34
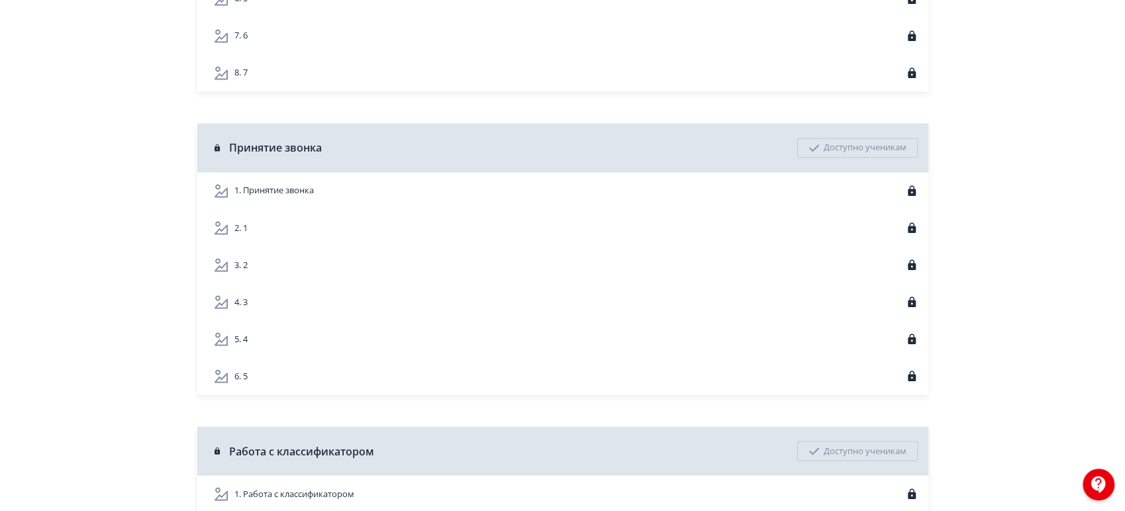
scroll to position [1325, 0]
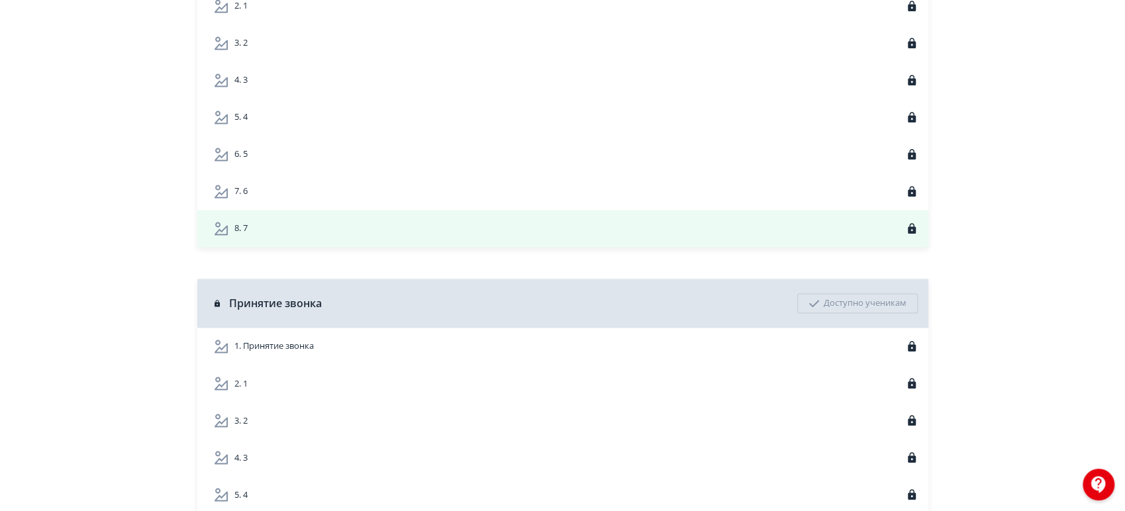
click at [391, 232] on div "8. 7" at bounding box center [565, 229] width 705 height 16
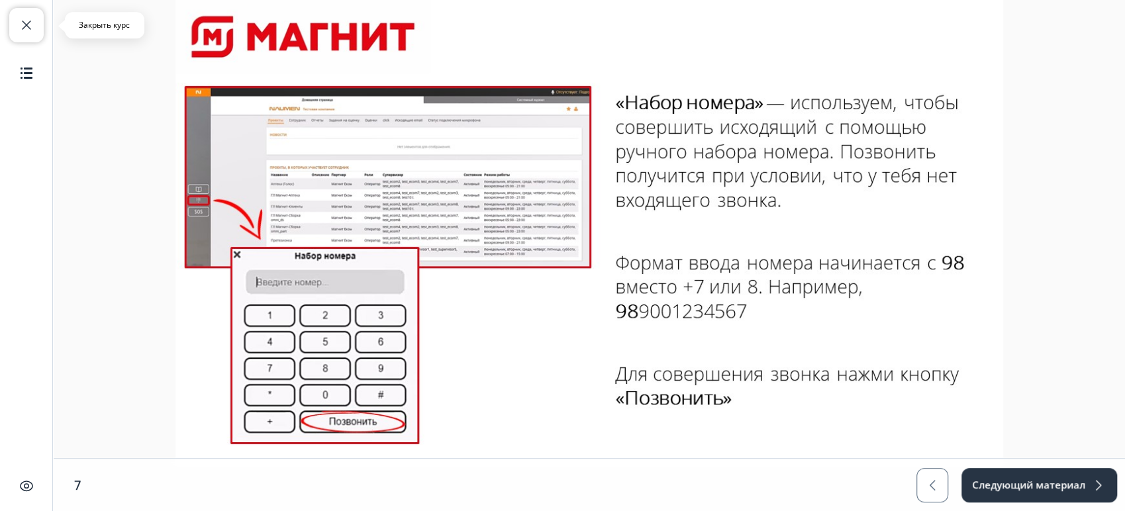
click at [26, 13] on button "Закрыть курс" at bounding box center [26, 25] width 34 height 34
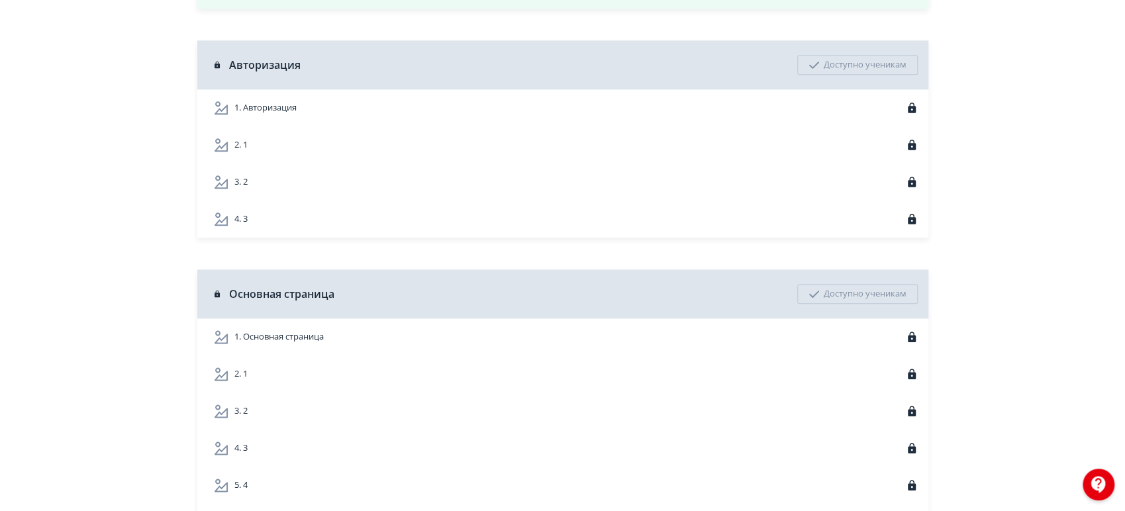
scroll to position [1325, 0]
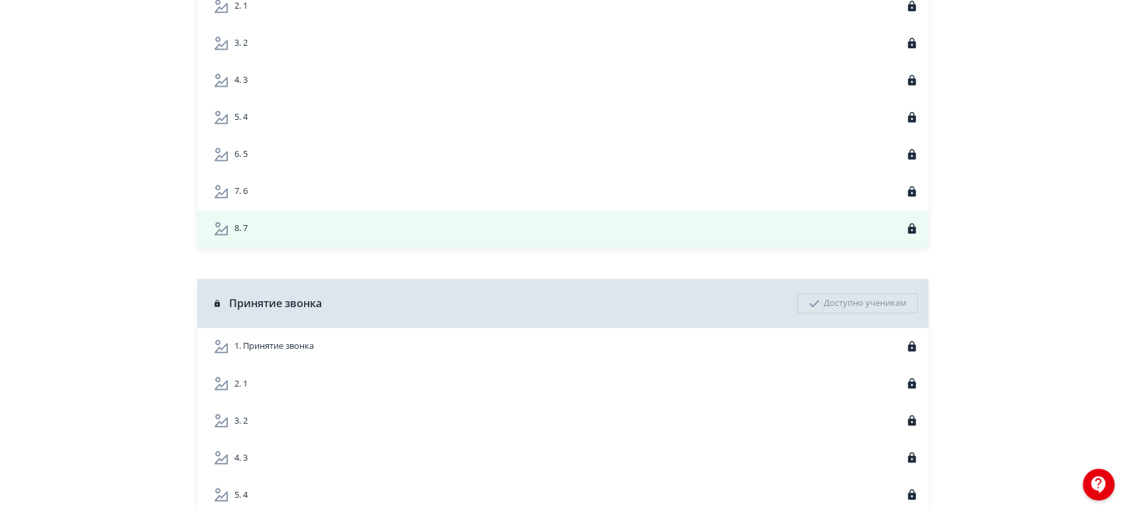
click at [325, 236] on div "8. 7" at bounding box center [565, 229] width 705 height 16
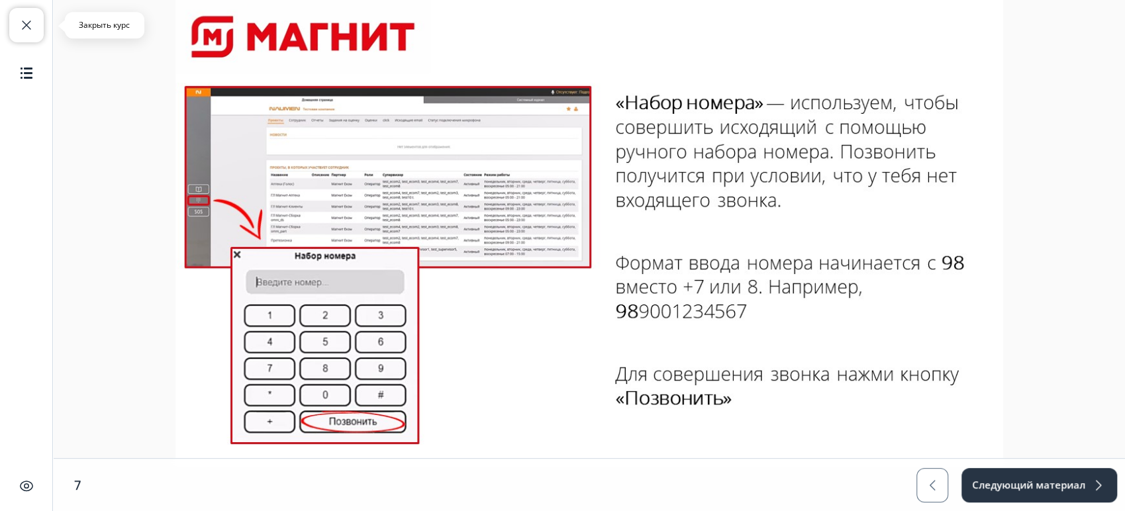
click at [37, 33] on button "Закрыть курс" at bounding box center [26, 25] width 34 height 34
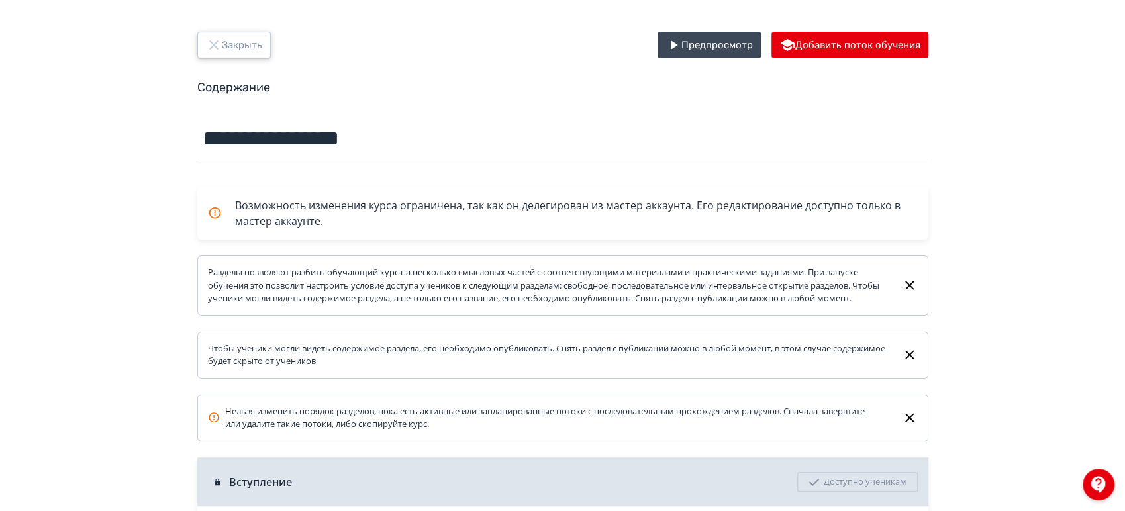
click at [225, 44] on button "Закрыть" at bounding box center [234, 45] width 74 height 26
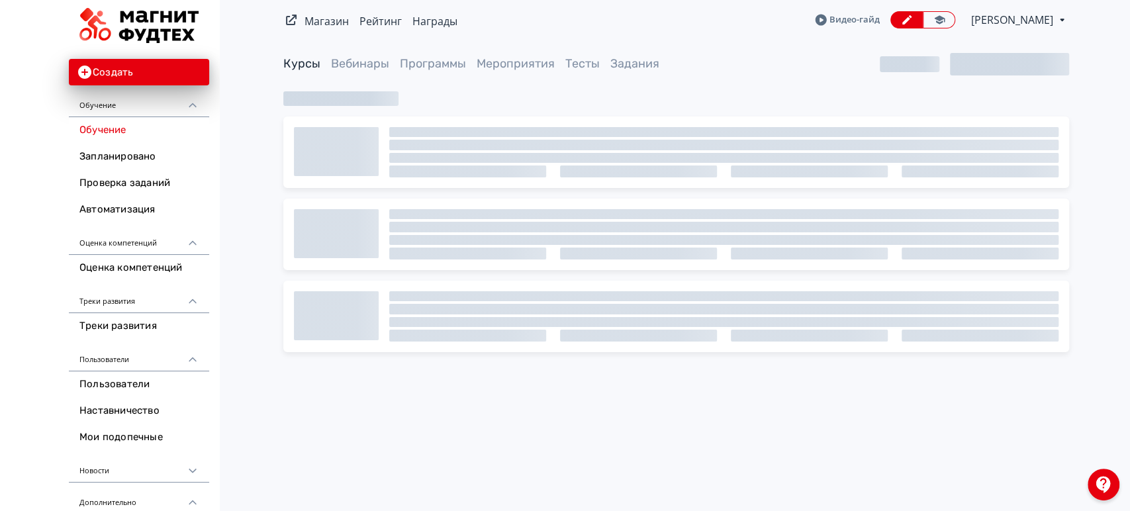
click at [1019, 21] on span "[PERSON_NAME]" at bounding box center [1014, 20] width 84 height 16
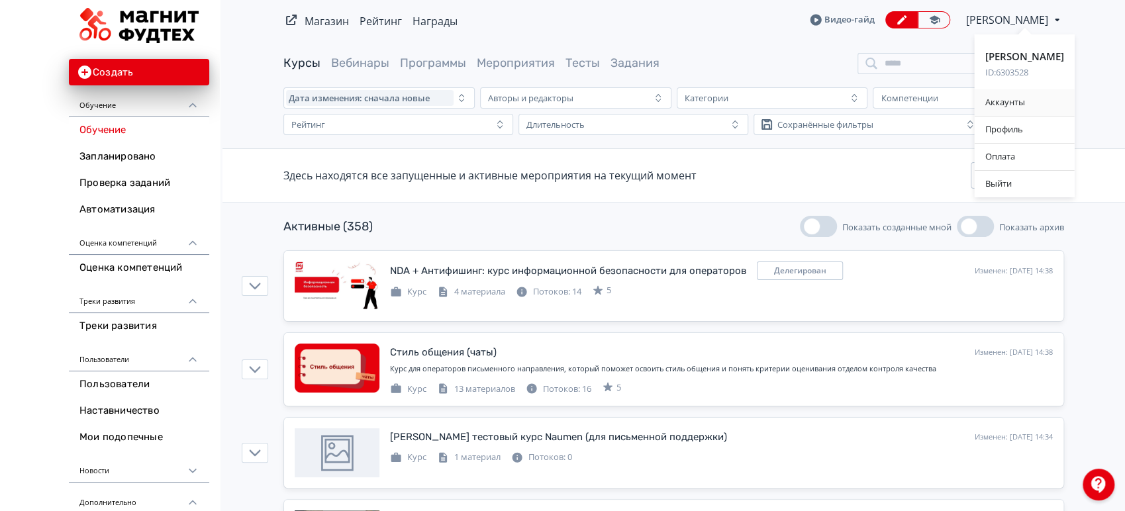
click at [1028, 102] on div "Аккаунты" at bounding box center [1025, 102] width 100 height 26
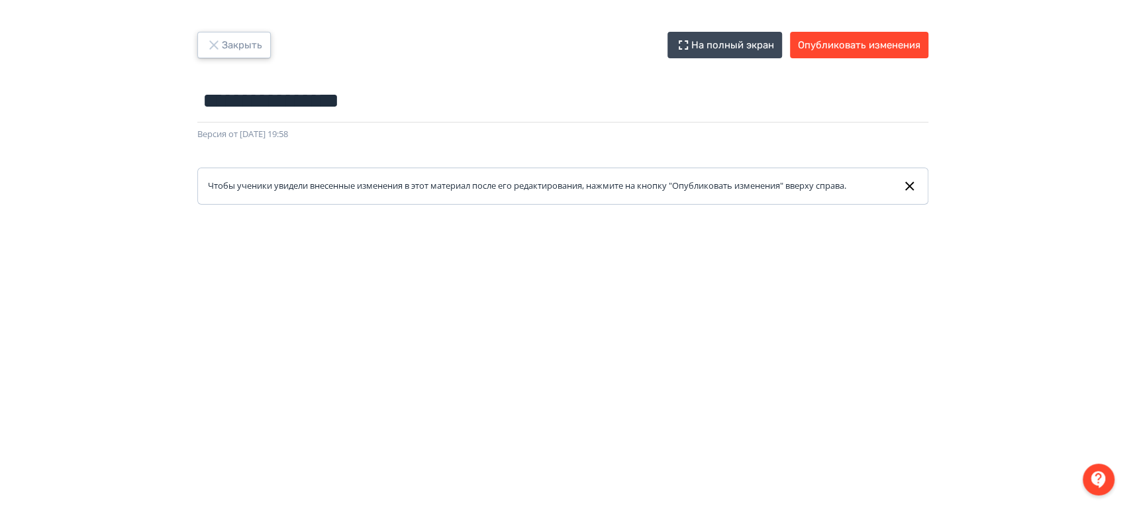
click at [244, 38] on button "Закрыть" at bounding box center [234, 45] width 74 height 26
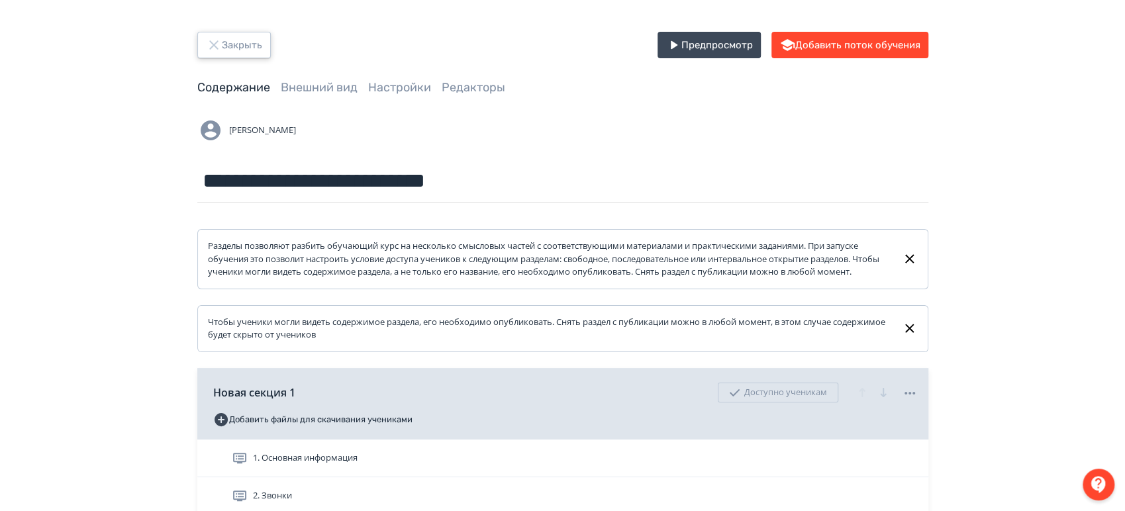
click at [247, 44] on button "Закрыть" at bounding box center [234, 45] width 74 height 26
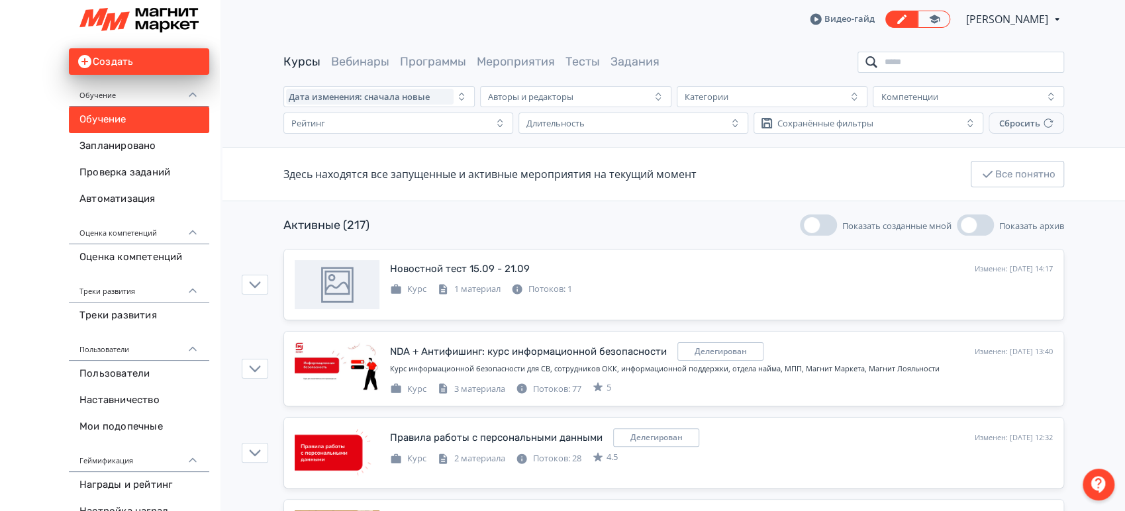
click at [926, 55] on input "search" at bounding box center [961, 62] width 207 height 21
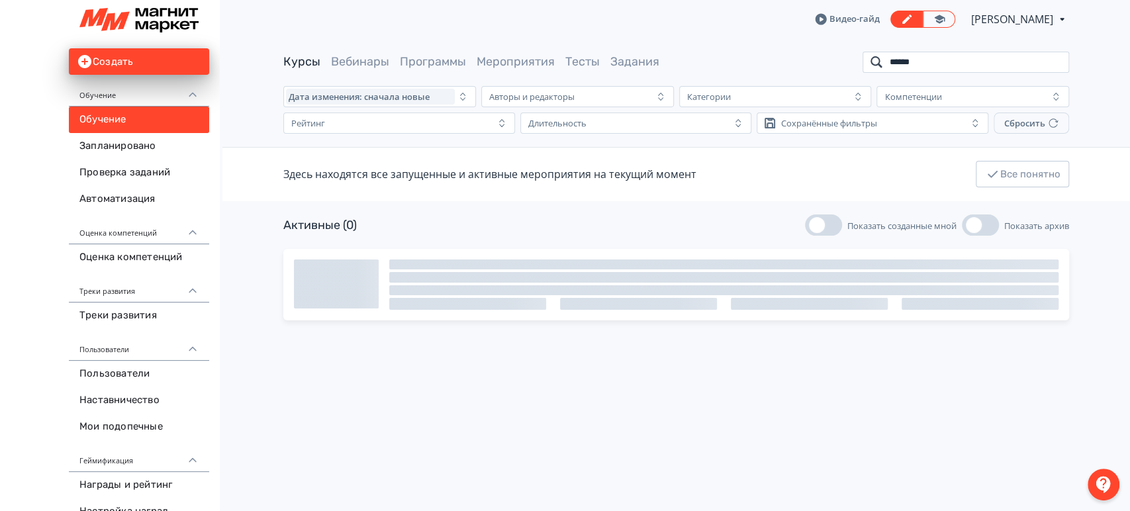
type input "******"
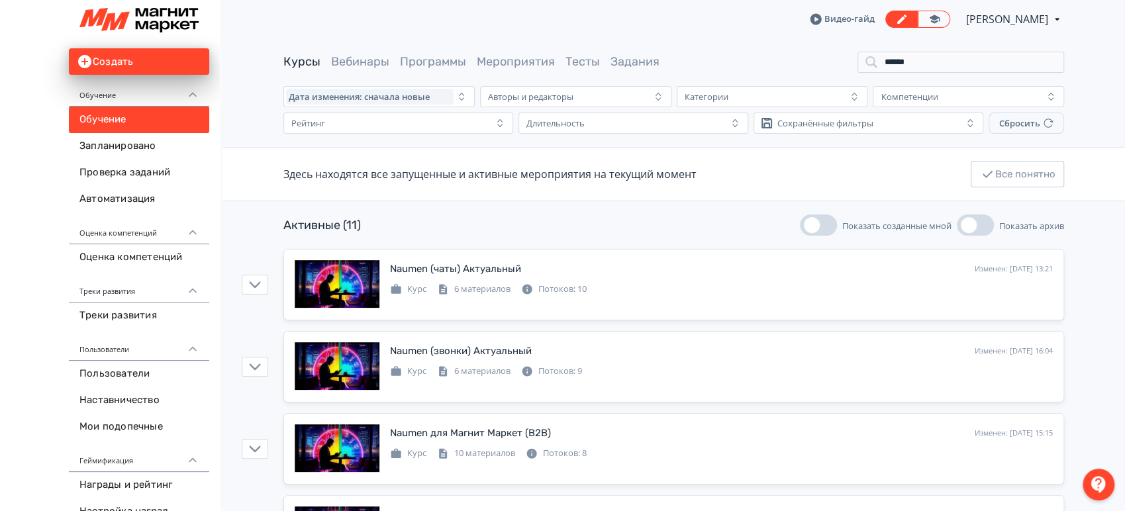
click at [1036, 13] on span "[PERSON_NAME]" at bounding box center [1008, 19] width 84 height 16
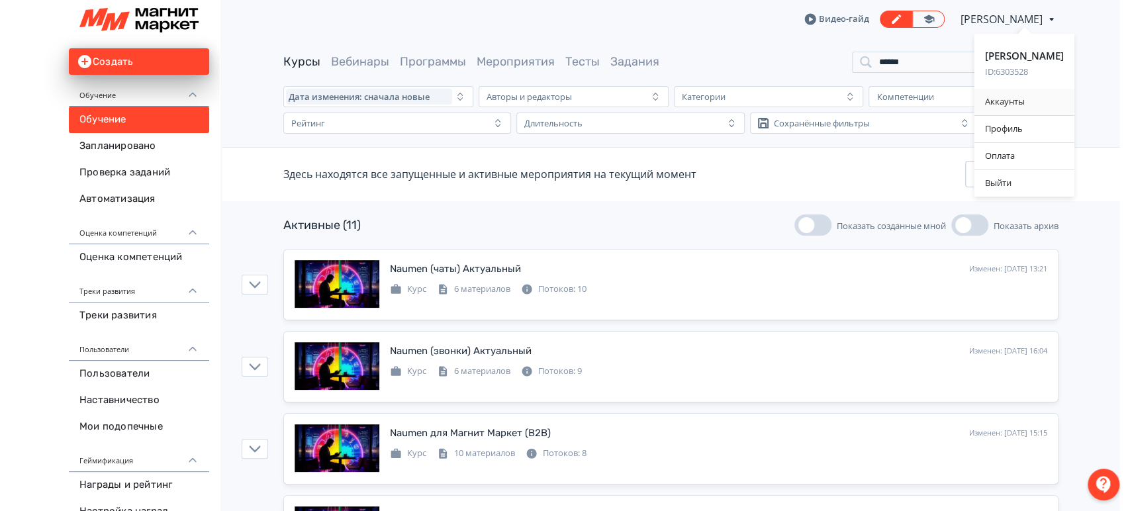
click at [1017, 99] on div "Аккаунты" at bounding box center [1025, 102] width 100 height 26
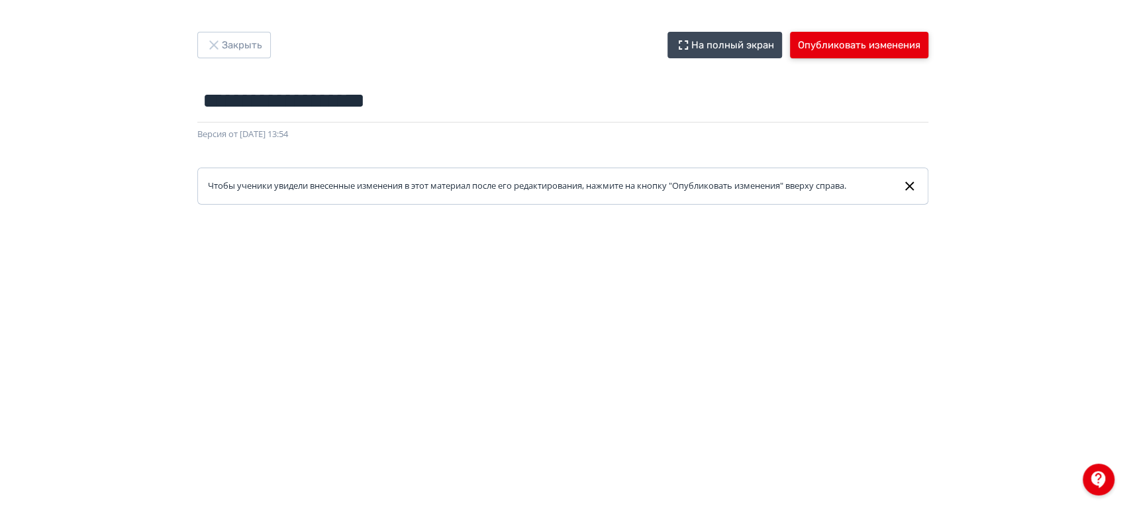
click at [832, 48] on button "Опубликовать изменения" at bounding box center [859, 45] width 138 height 26
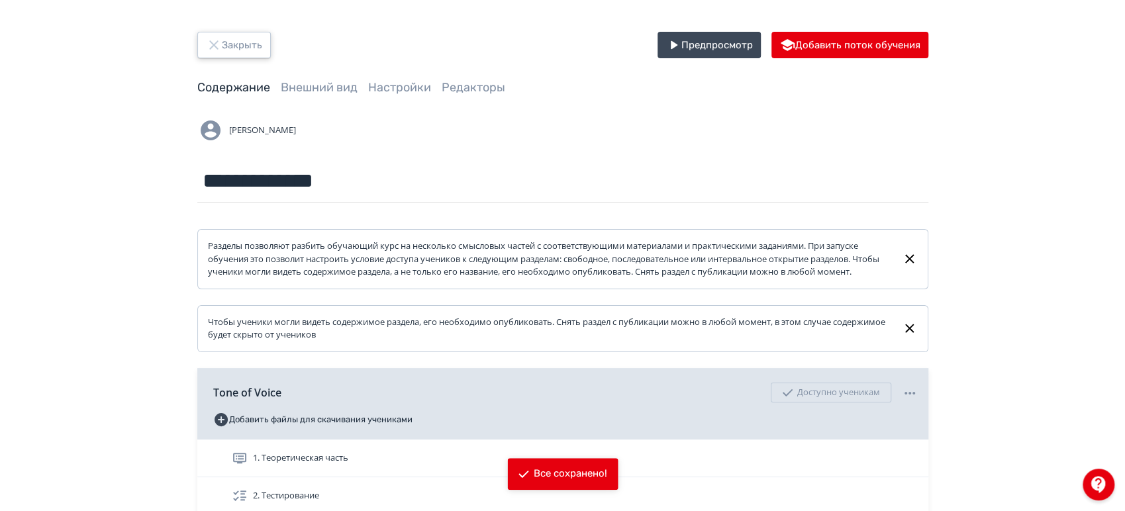
click at [244, 54] on button "Закрыть" at bounding box center [234, 45] width 74 height 26
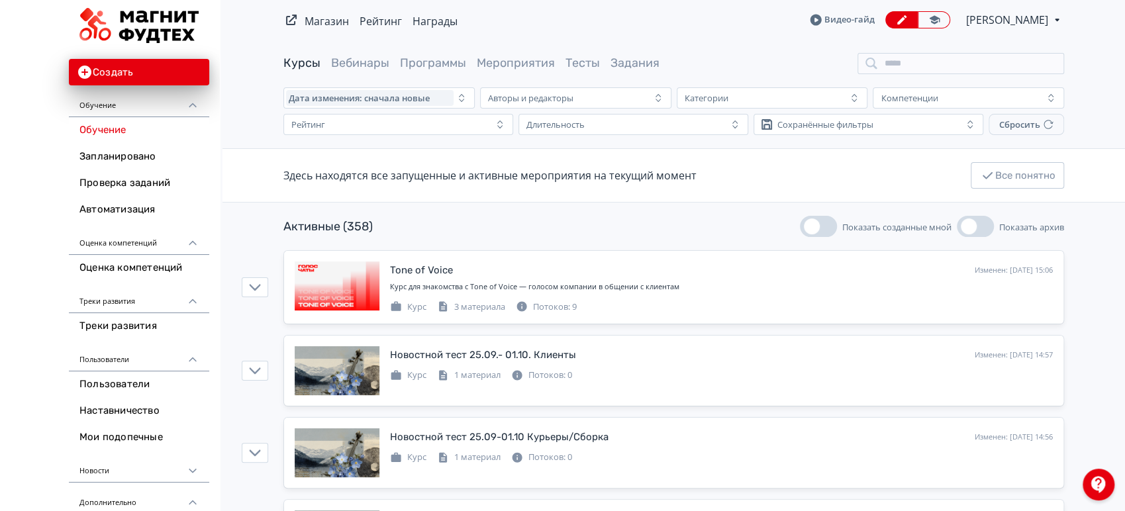
click at [1042, 19] on span "[PERSON_NAME]" at bounding box center [1008, 20] width 84 height 16
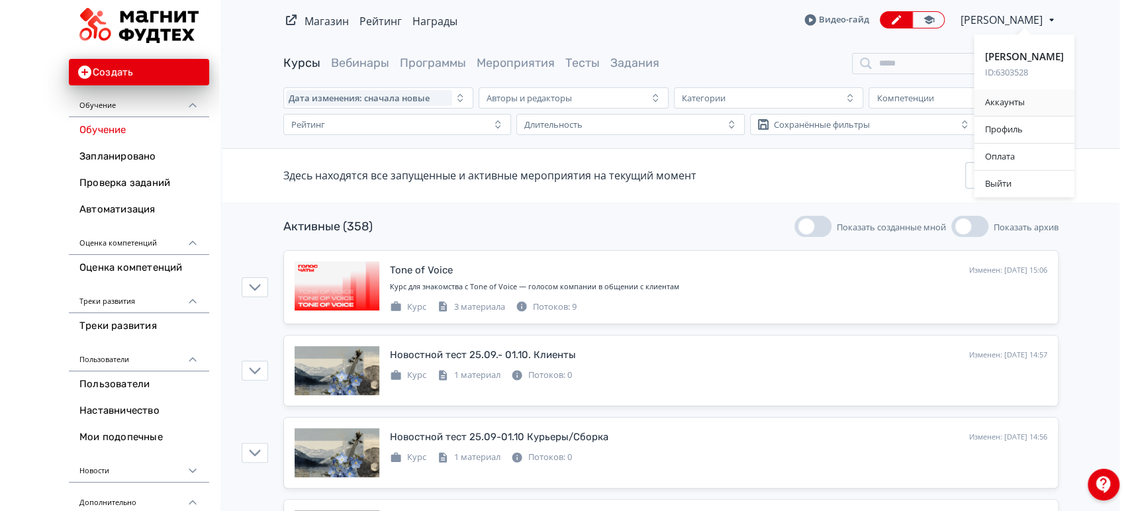
click at [1023, 95] on div "Аккаунты" at bounding box center [1025, 102] width 100 height 26
